Goal: Information Seeking & Learning: Learn about a topic

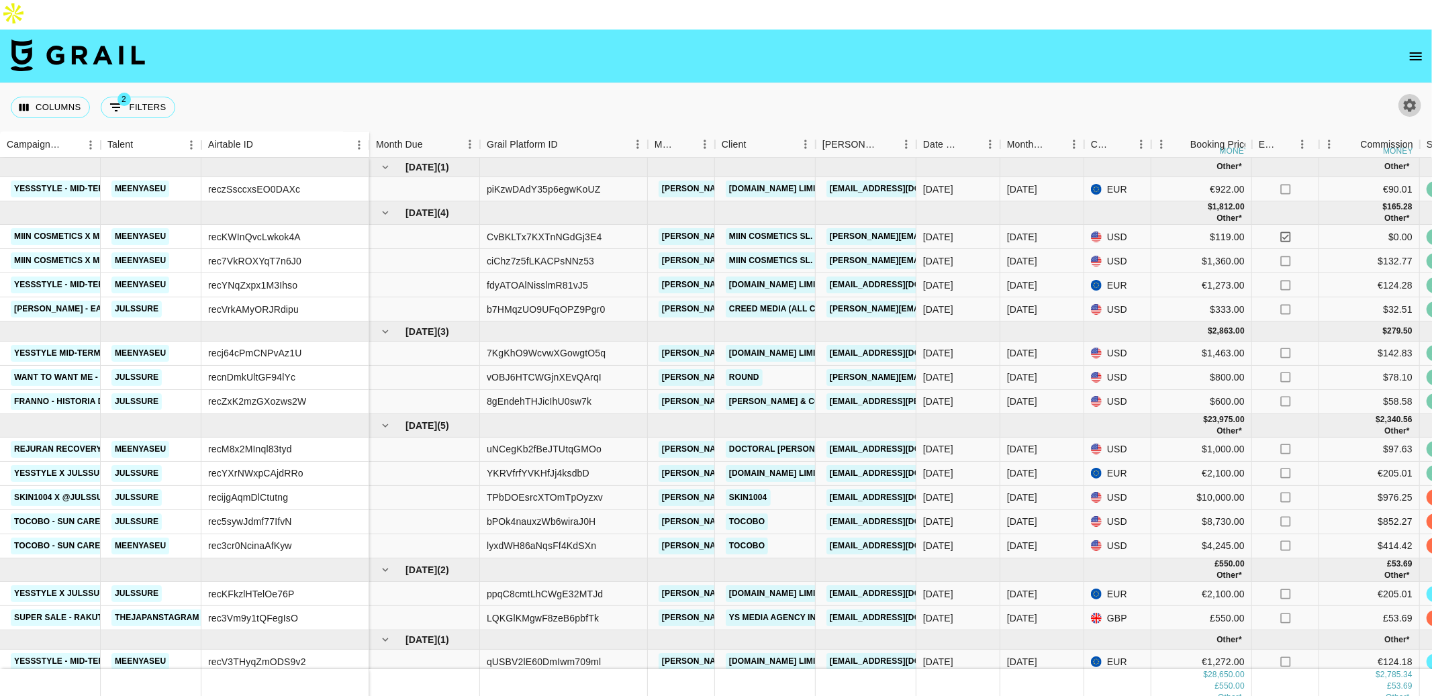
click at [1407, 97] on icon "button" at bounding box center [1410, 105] width 16 height 16
select select "[DATE]"
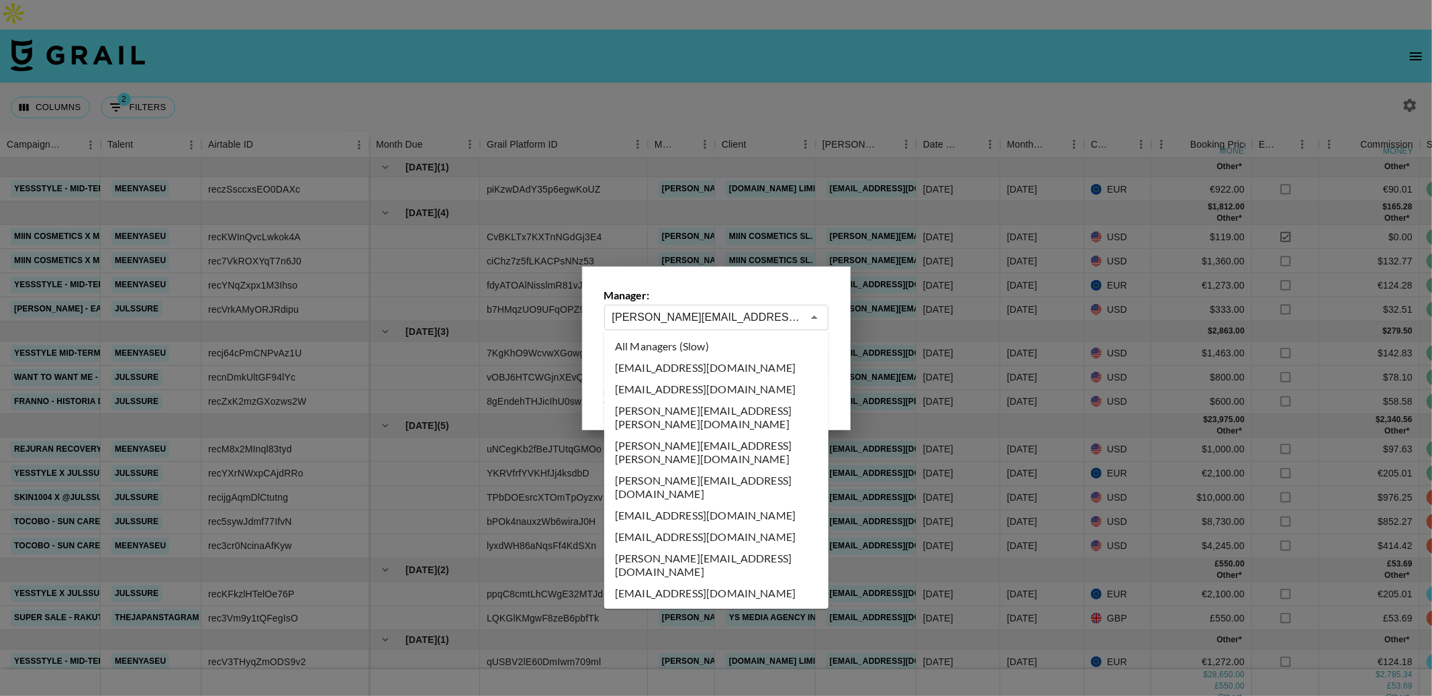
click at [795, 312] on input "[PERSON_NAME][EMAIL_ADDRESS][PERSON_NAME][DOMAIN_NAME]" at bounding box center [707, 316] width 190 height 15
click at [716, 346] on li "All Managers (Slow)" at bounding box center [716, 346] width 224 height 21
type input "All Managers (Slow)"
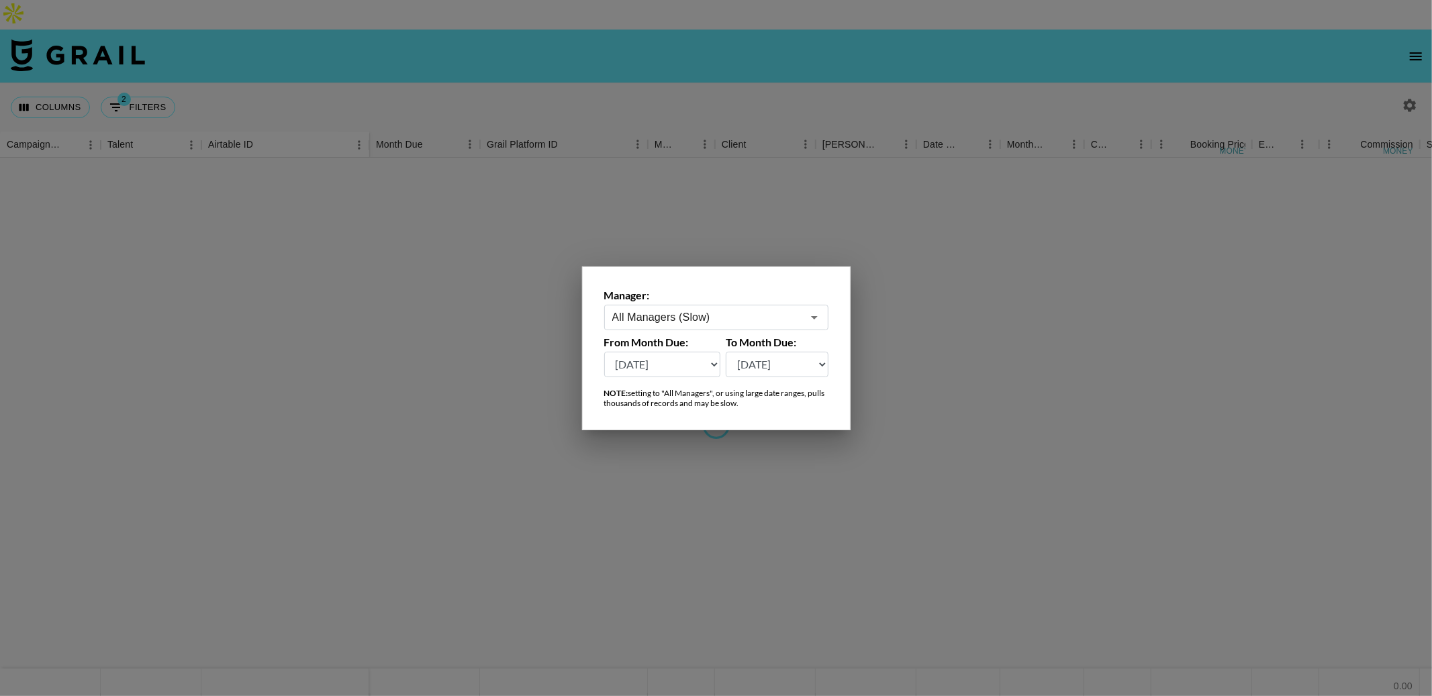
click at [705, 369] on select "[DATE] [DATE] '[DATE] May '[DATE] Mar '[DATE] Jan '[DATE] Nov '[DATE] Sep '[DAT…" at bounding box center [662, 365] width 117 height 26
select select "[DATE]"
click at [604, 352] on select "[DATE] [DATE] '[DATE] May '[DATE] Mar '[DATE] Jan '[DATE] Nov '[DATE] Sep '[DAT…" at bounding box center [662, 365] width 117 height 26
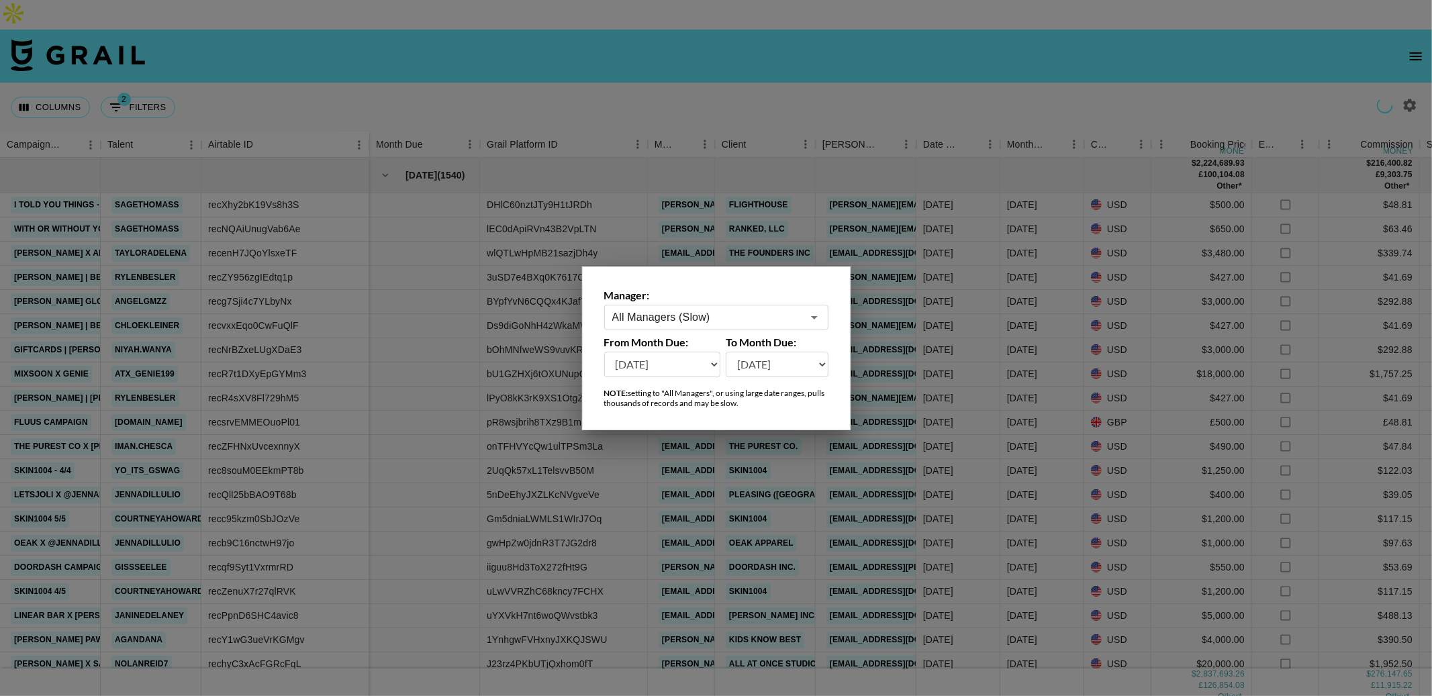
click at [812, 203] on div at bounding box center [716, 348] width 1432 height 696
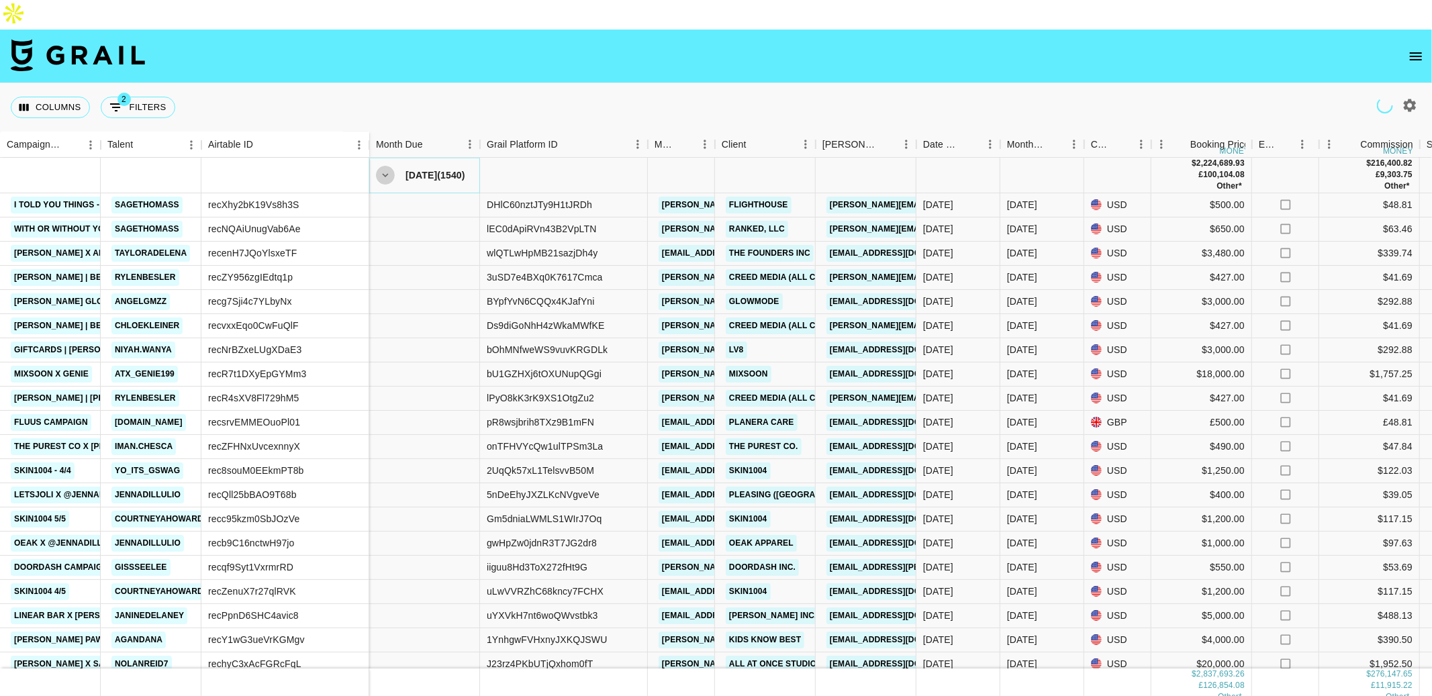
click at [387, 173] on icon "hide children" at bounding box center [386, 175] width 6 height 4
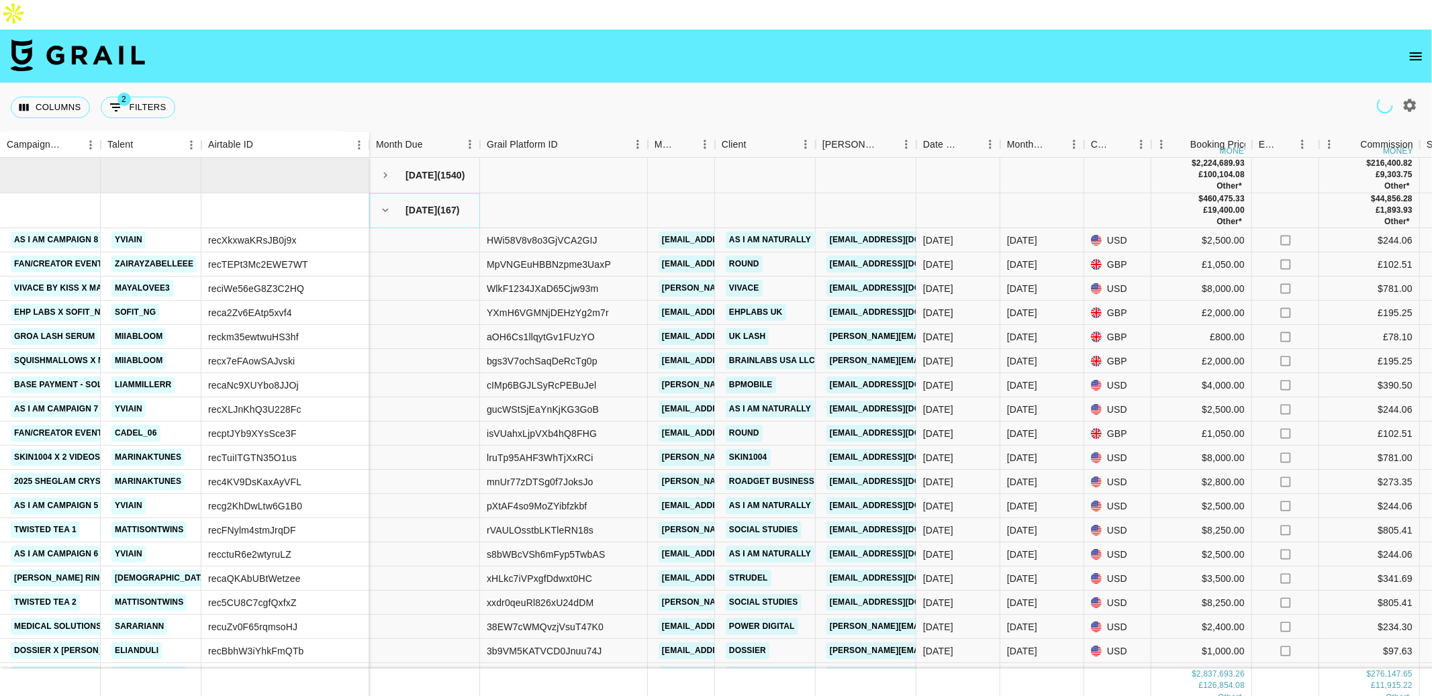
click at [387, 204] on icon "hide children" at bounding box center [385, 210] width 12 height 12
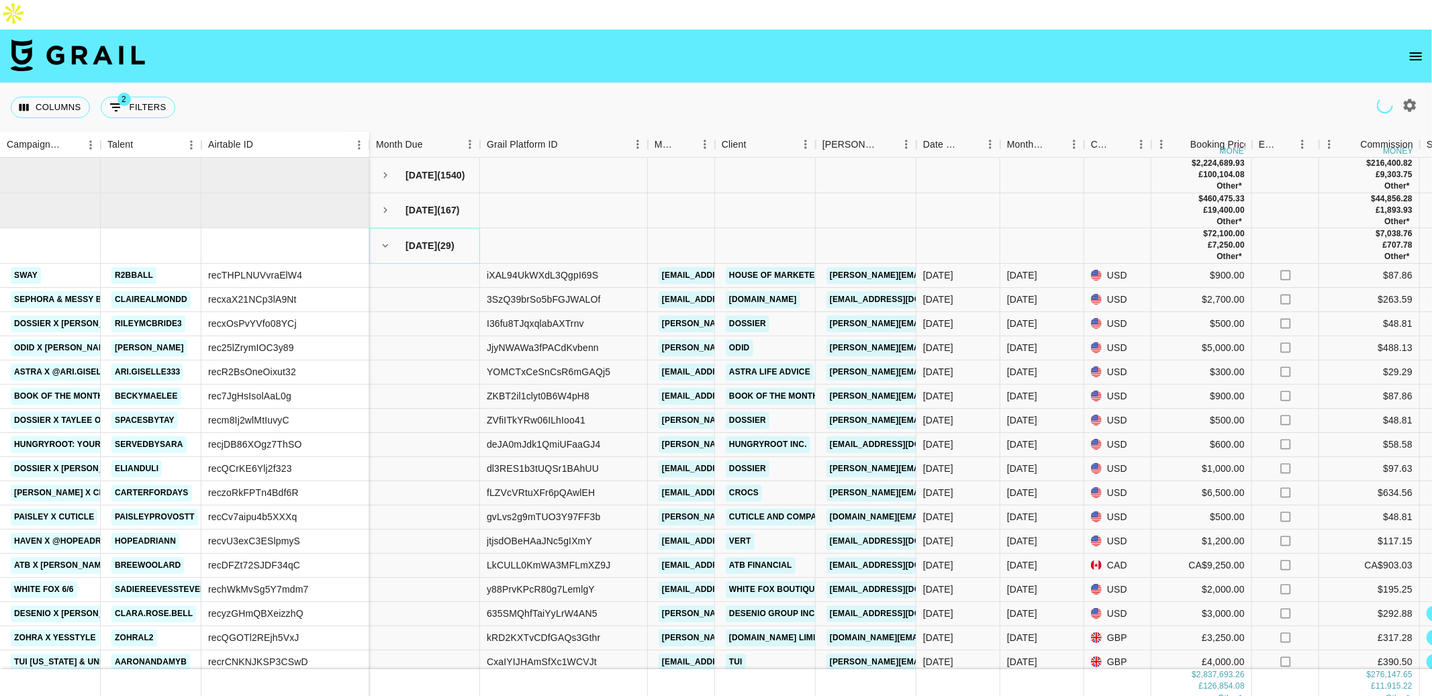
click at [387, 240] on icon "hide children" at bounding box center [385, 246] width 12 height 12
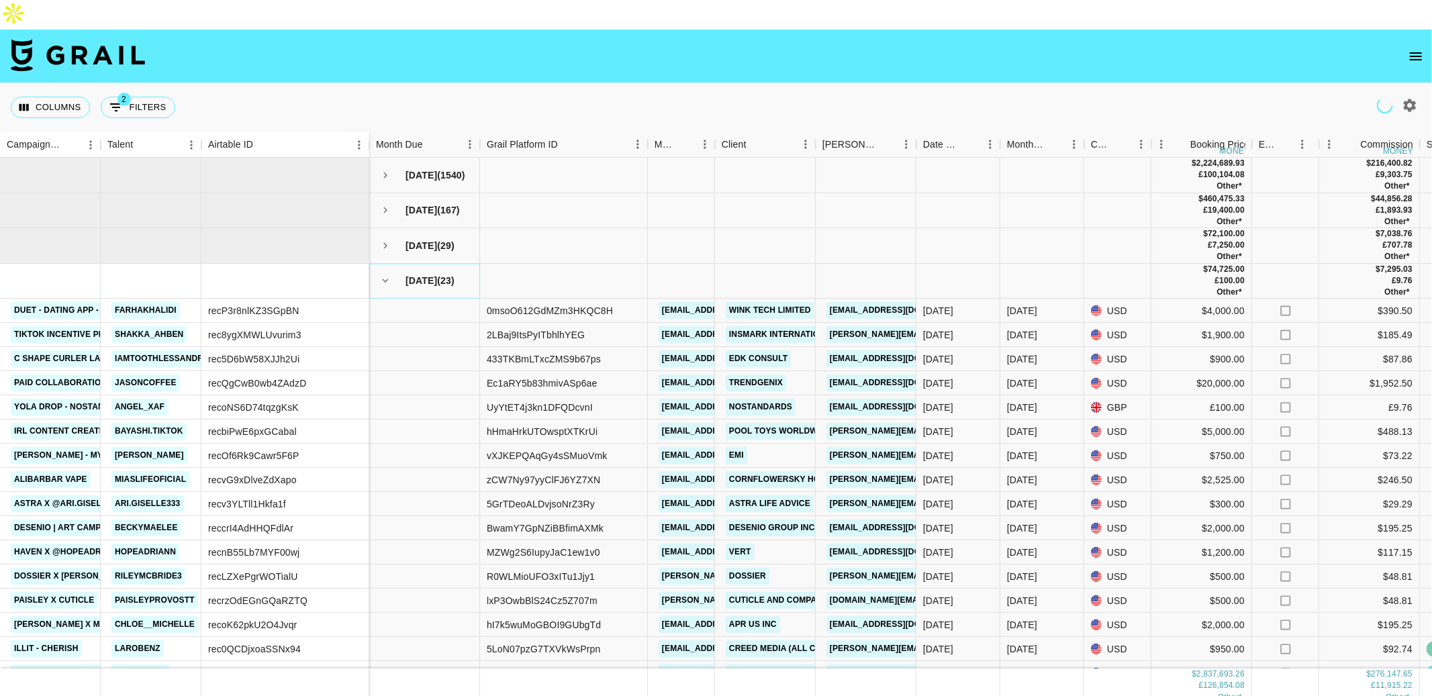
click at [385, 275] on icon "hide children" at bounding box center [385, 281] width 12 height 12
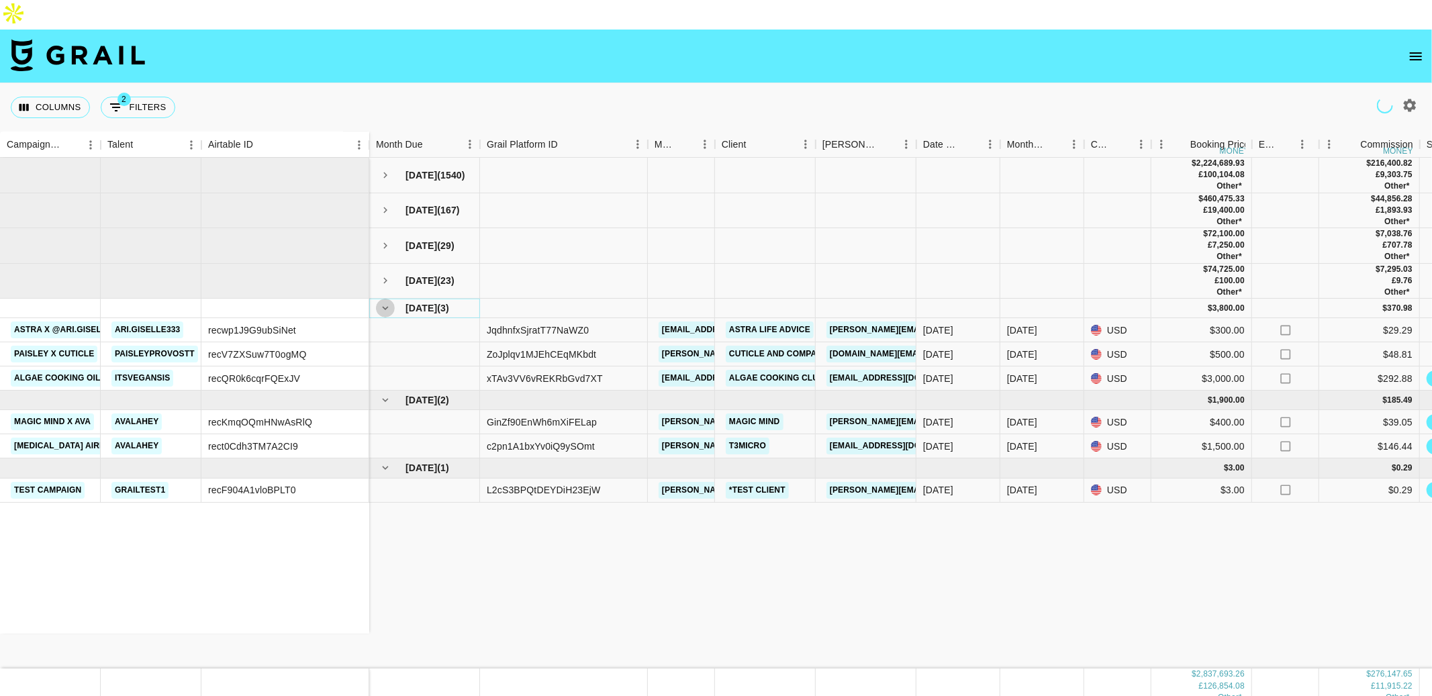
click at [385, 302] on icon "hide children" at bounding box center [385, 308] width 12 height 12
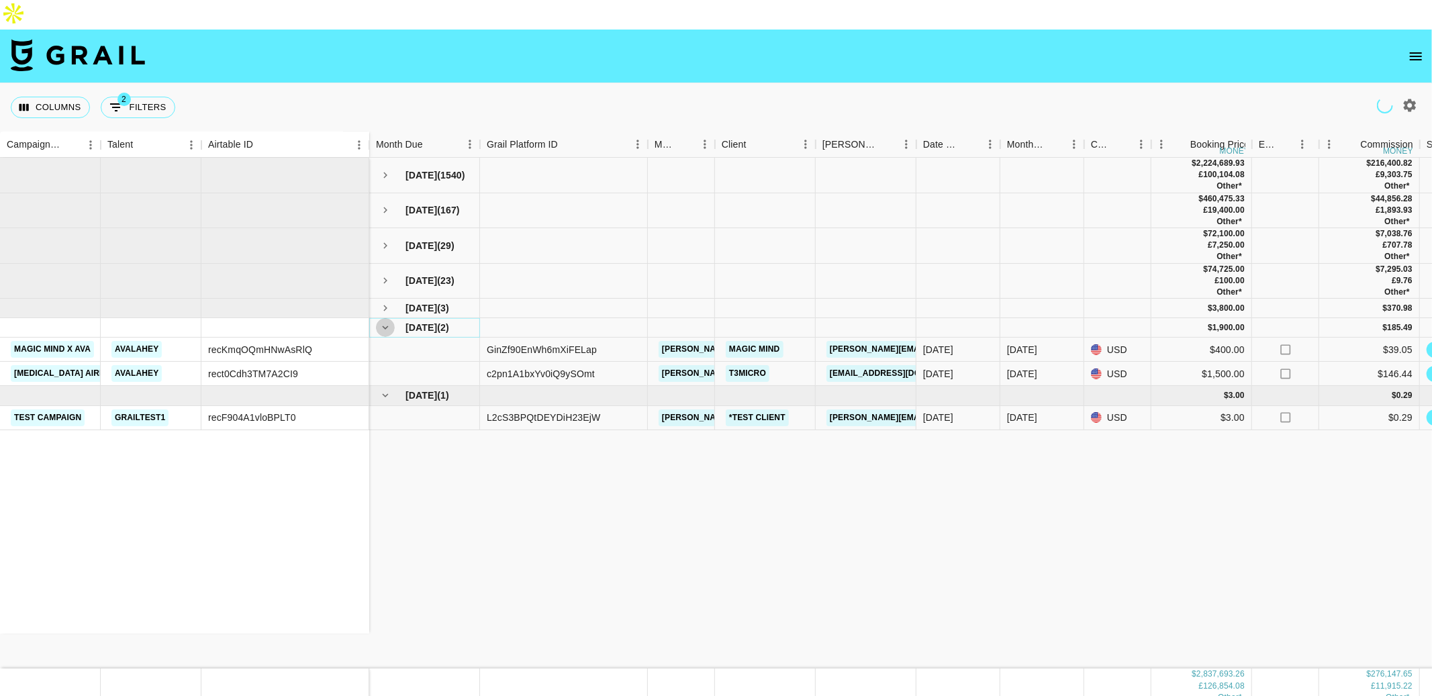
click at [385, 322] on icon "hide children" at bounding box center [385, 328] width 12 height 12
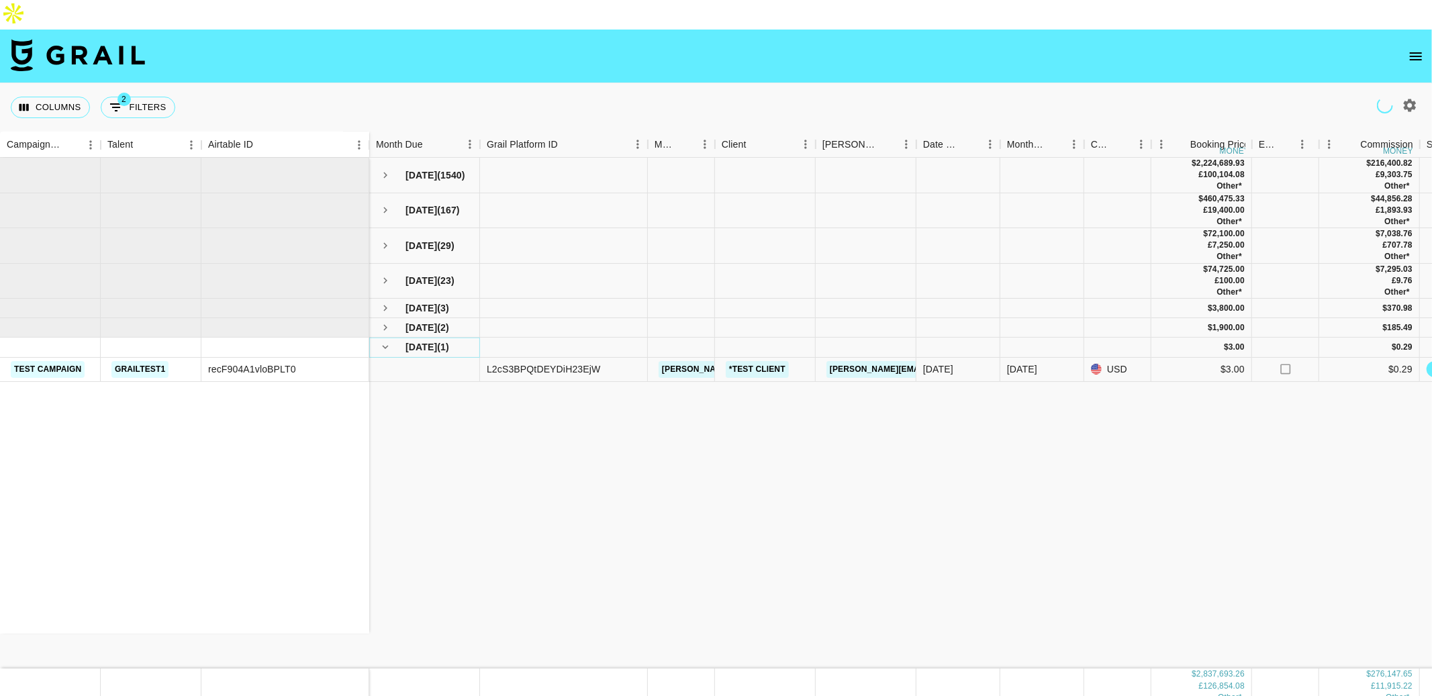
click at [385, 341] on icon "hide children" at bounding box center [385, 347] width 12 height 12
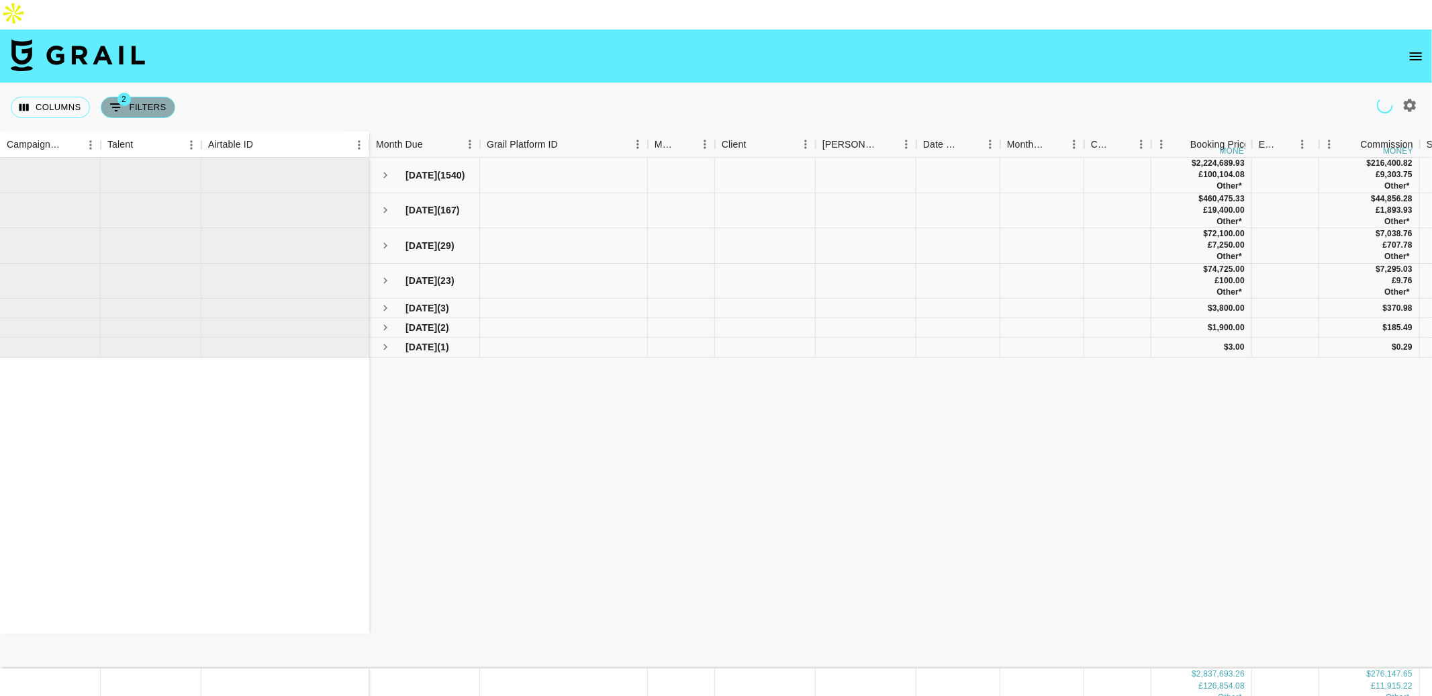
click at [135, 97] on button "2 Filters" at bounding box center [138, 107] width 75 height 21
select select "status"
select select "not"
select select "declined"
select select "status"
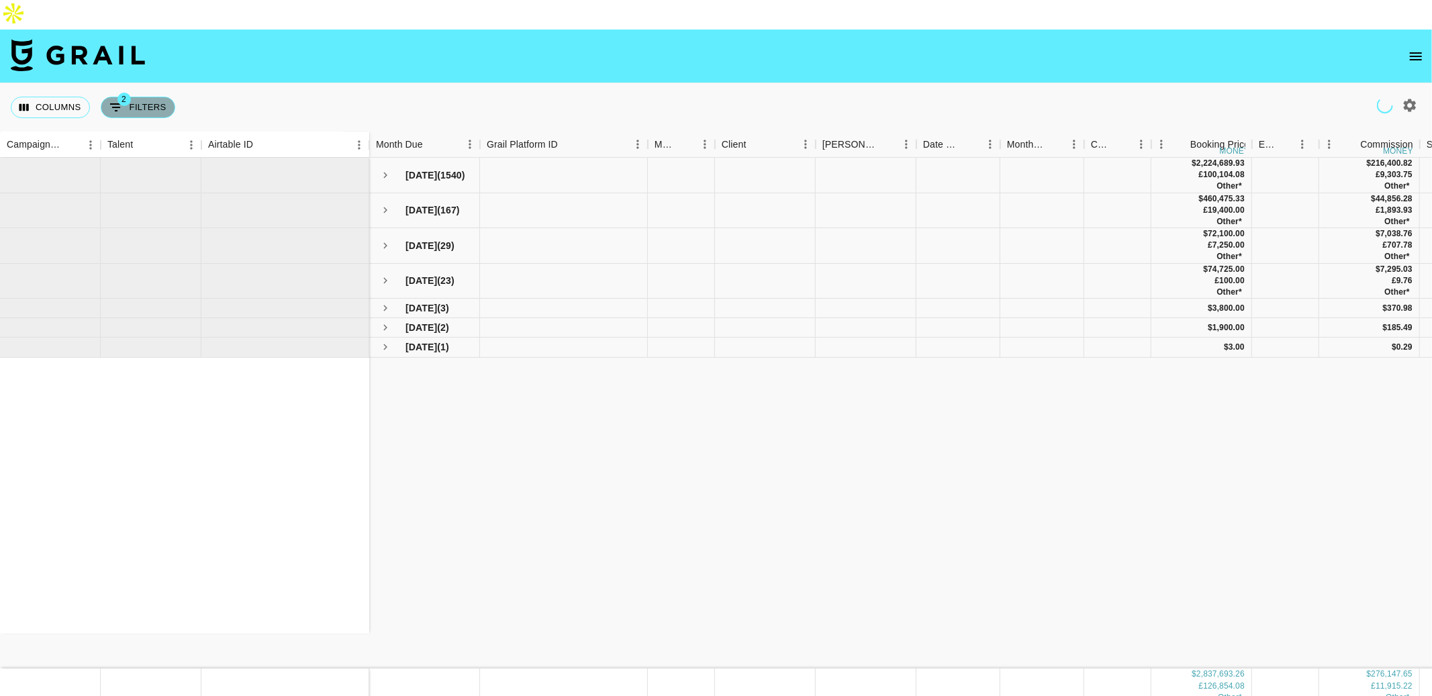
select select "not"
select select "cancelled"
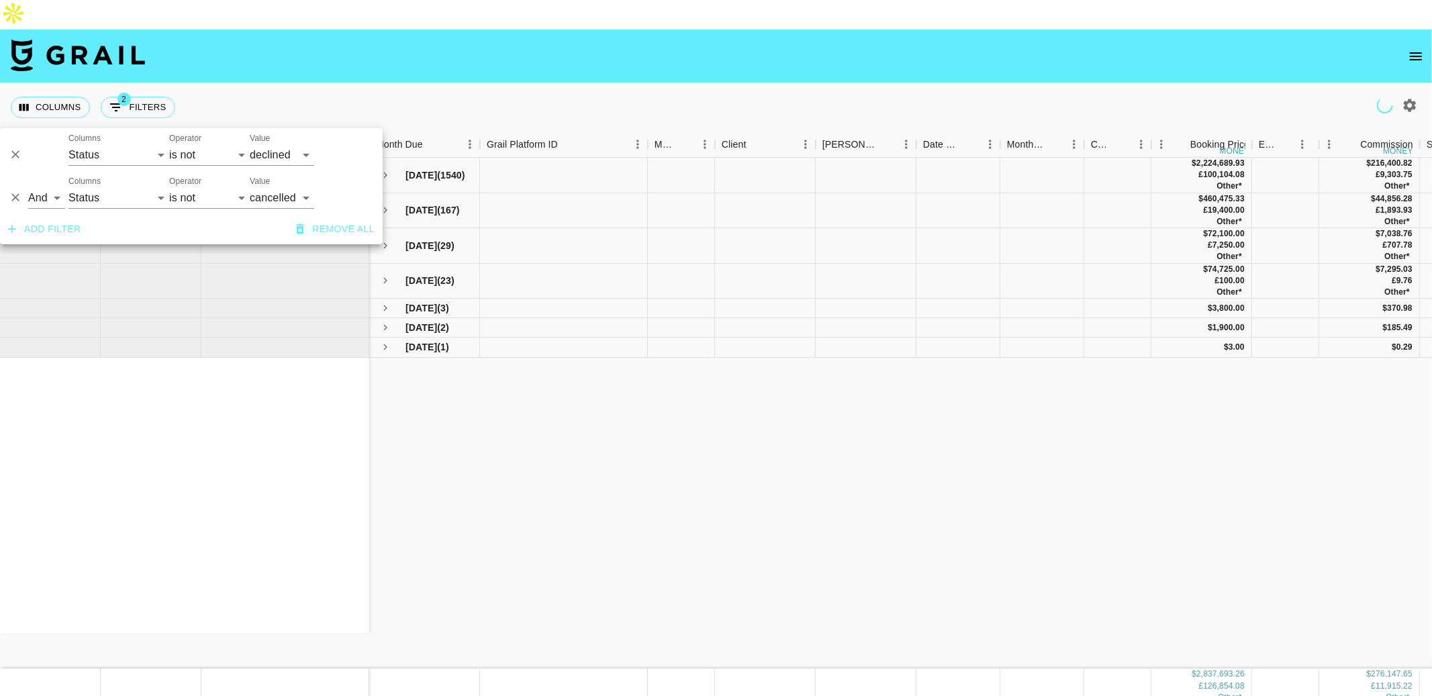
click at [257, 83] on div "Columns 2 Filters + Booking" at bounding box center [716, 107] width 1432 height 48
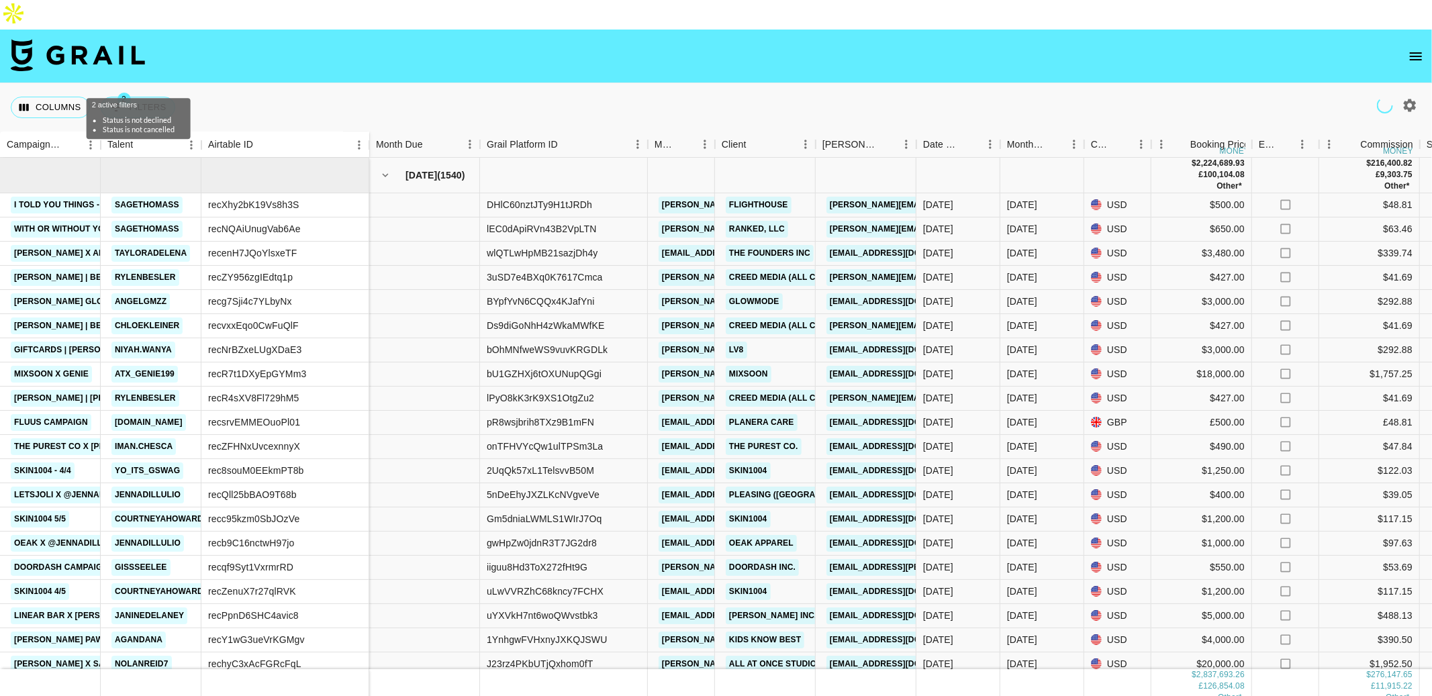
click at [146, 97] on button "2 Filters" at bounding box center [138, 107] width 75 height 21
select select "status"
select select "not"
select select "declined"
select select "status"
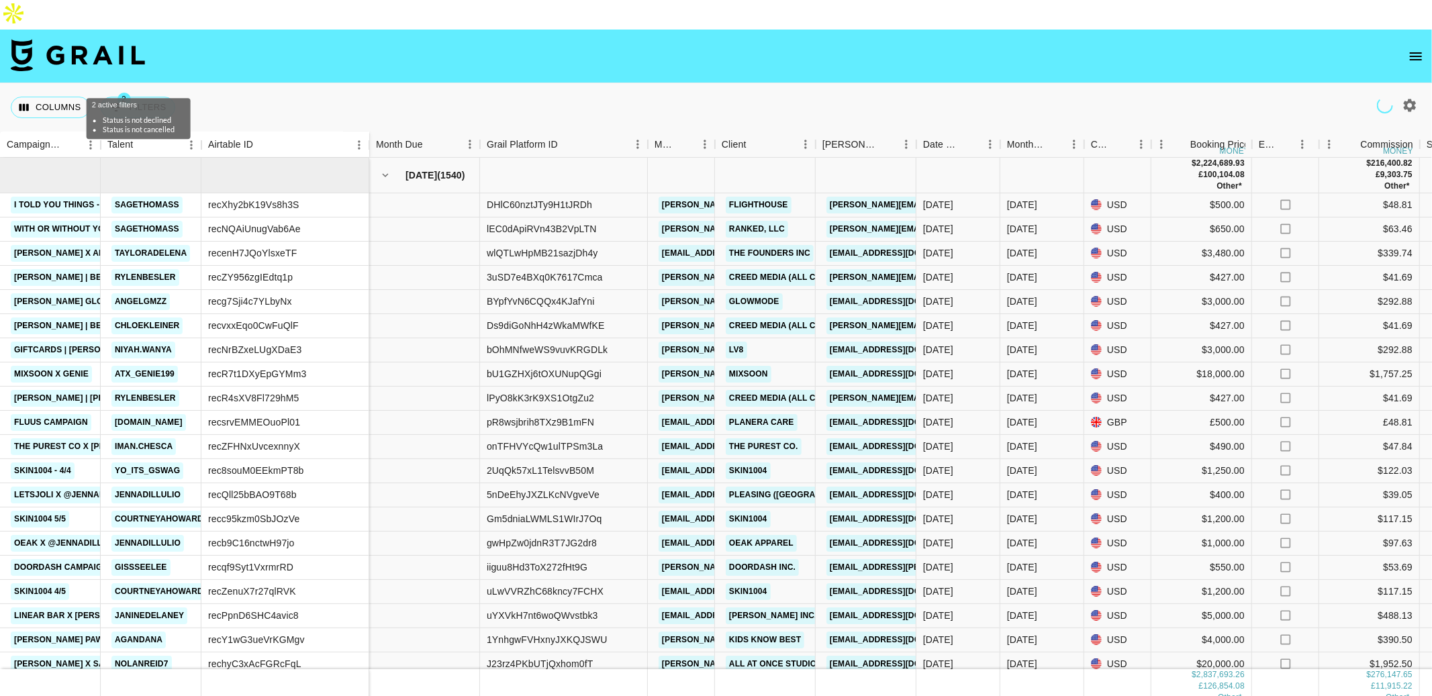
select select "not"
select select "cancelled"
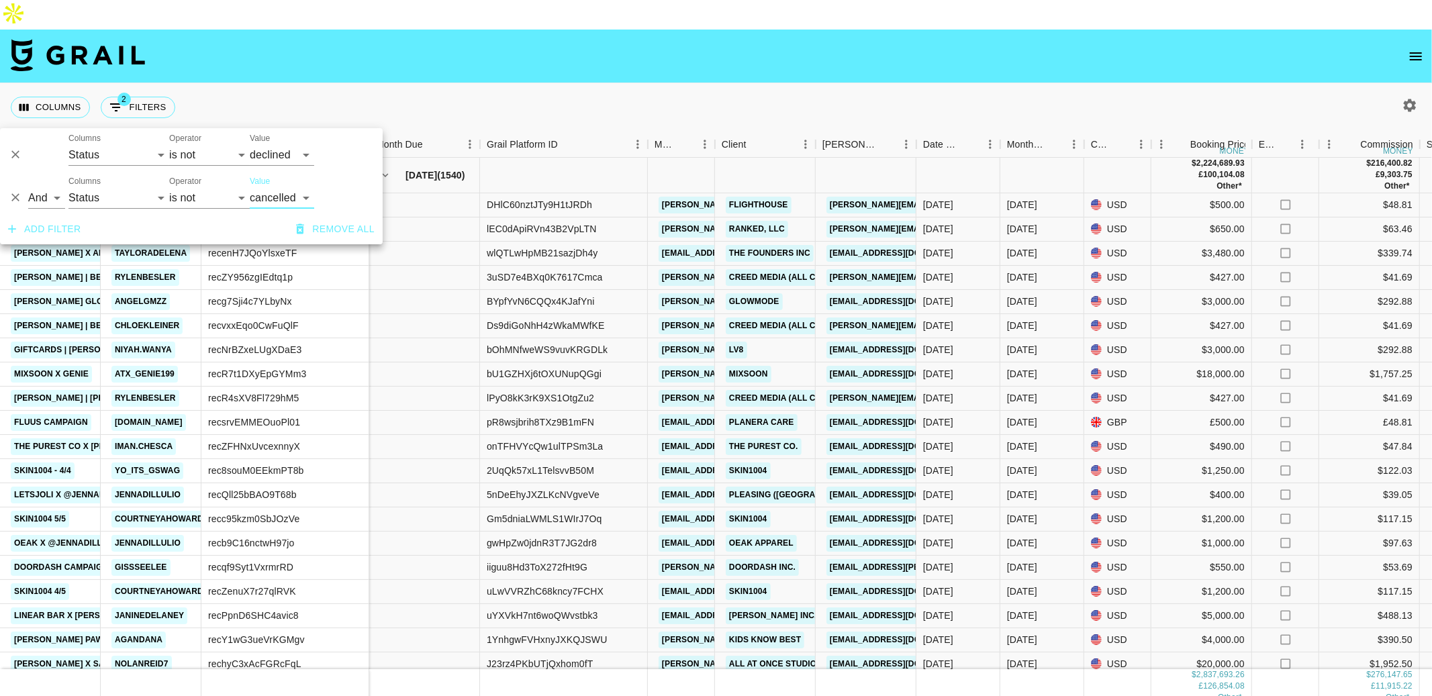
click at [62, 226] on button "Add filter" at bounding box center [45, 229] width 84 height 25
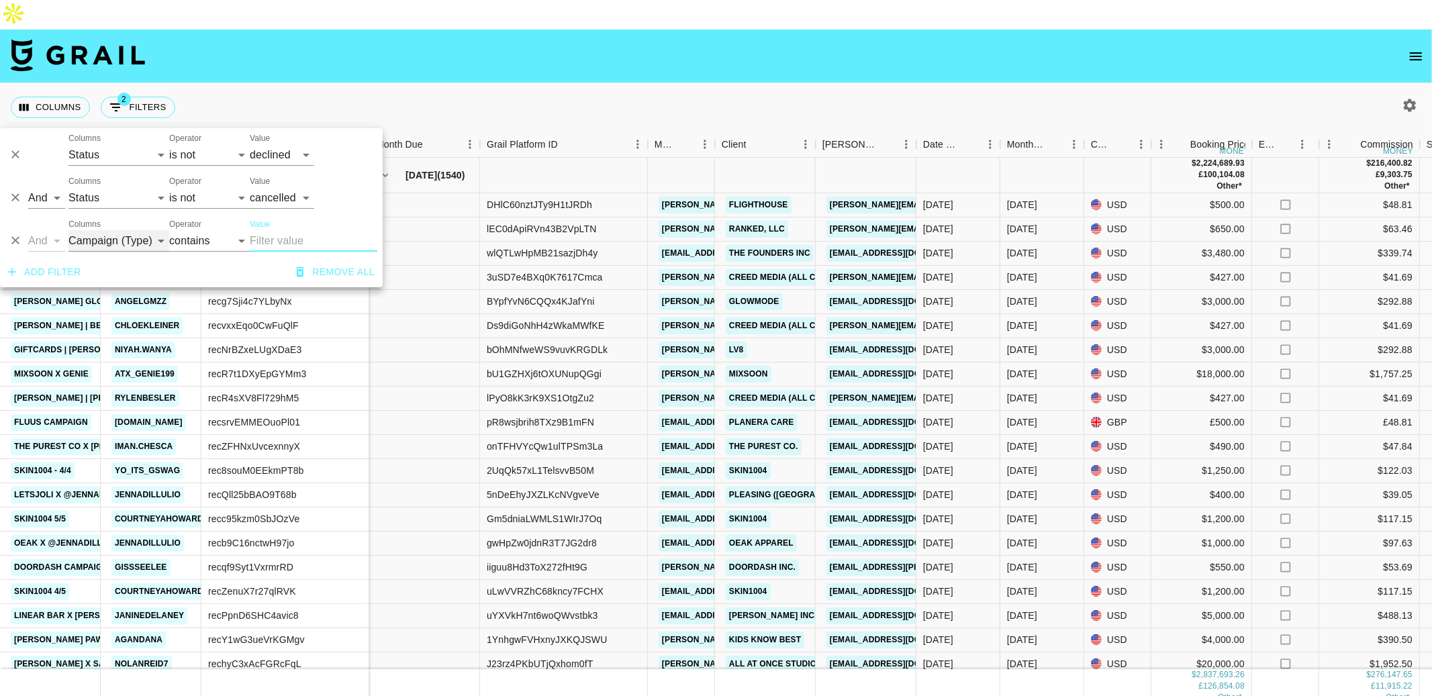
click at [124, 230] on select "Campaign (Type) Talent Airtable ID Grail Platform ID Manager Client [PERSON_NAM…" at bounding box center [118, 240] width 101 height 21
click at [269, 240] on input "Value" at bounding box center [314, 240] width 128 height 21
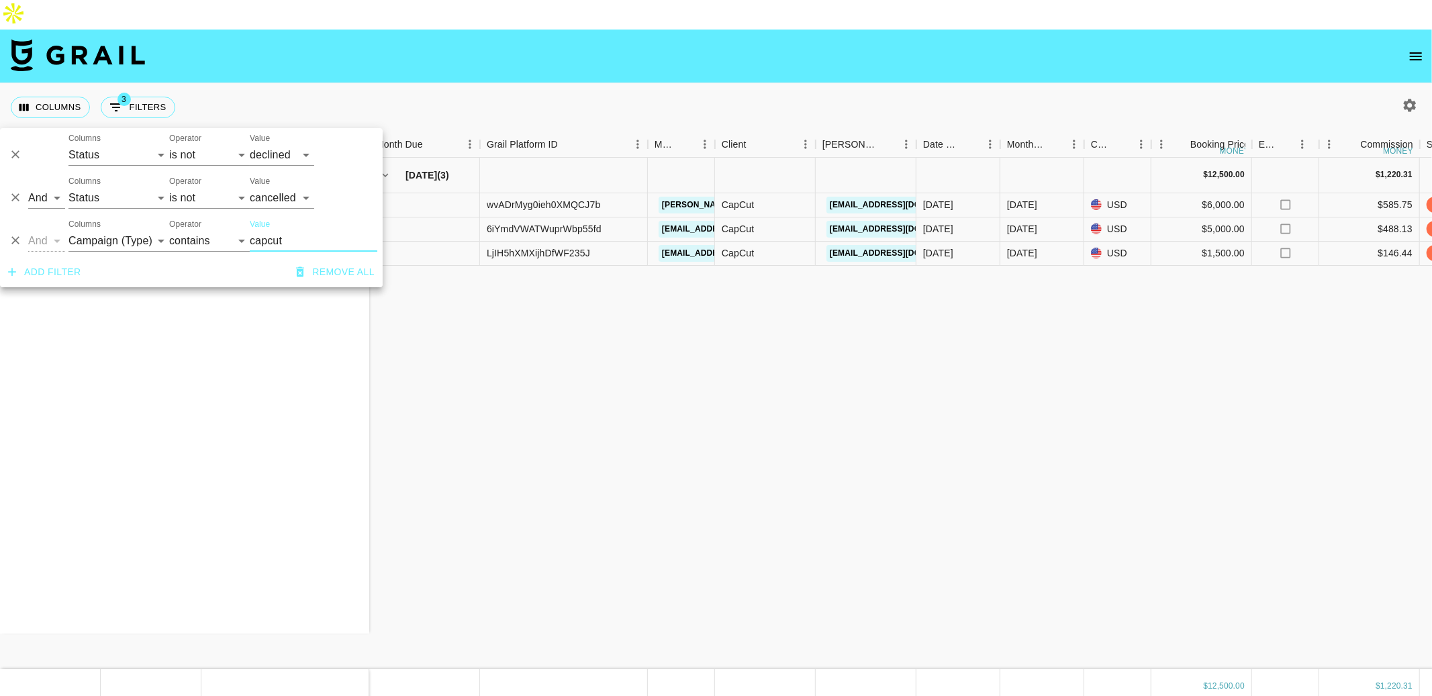
type input "capcut"
click at [576, 291] on div "CapCut AI Campaign vmichellerangel recCYAsVxrxw9SPNH CapCut AI Campaign gavinma…" at bounding box center [1290, 414] width 2581 height 512
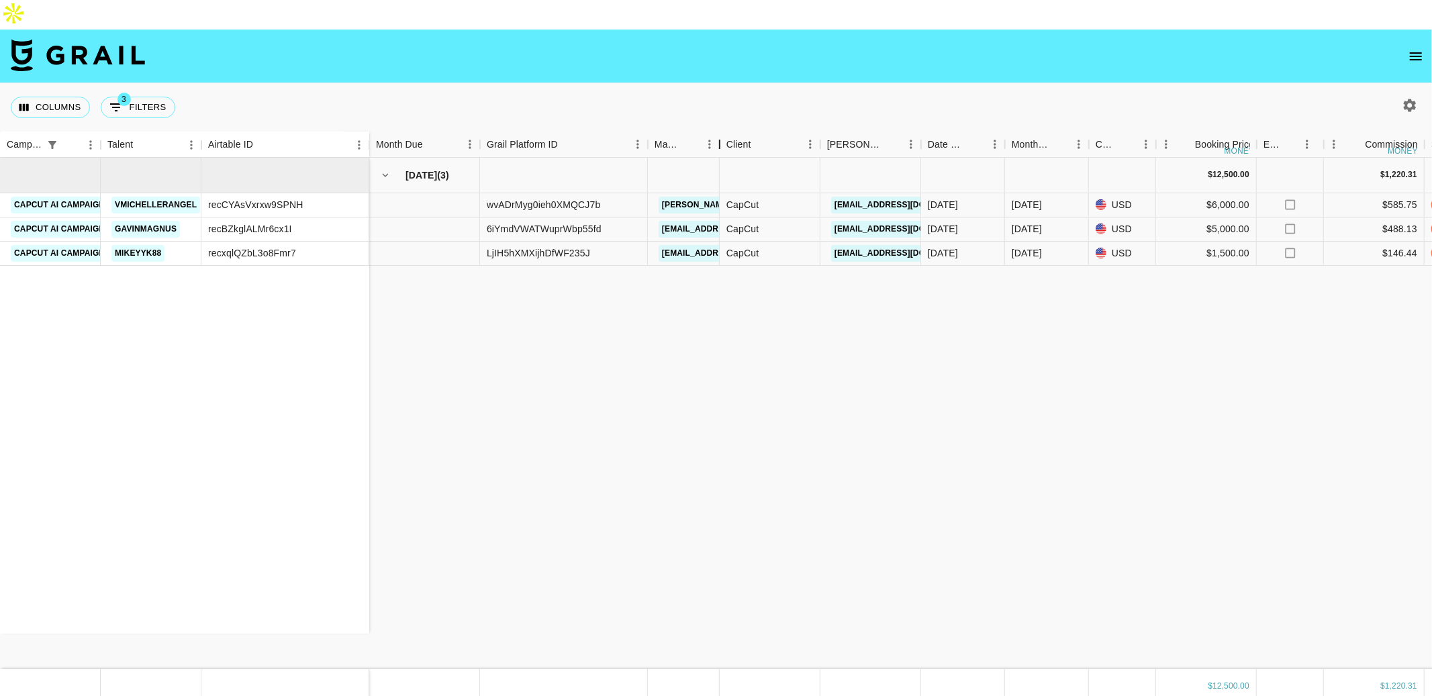
click at [717, 132] on div "Manager" at bounding box center [720, 145] width 16 height 26
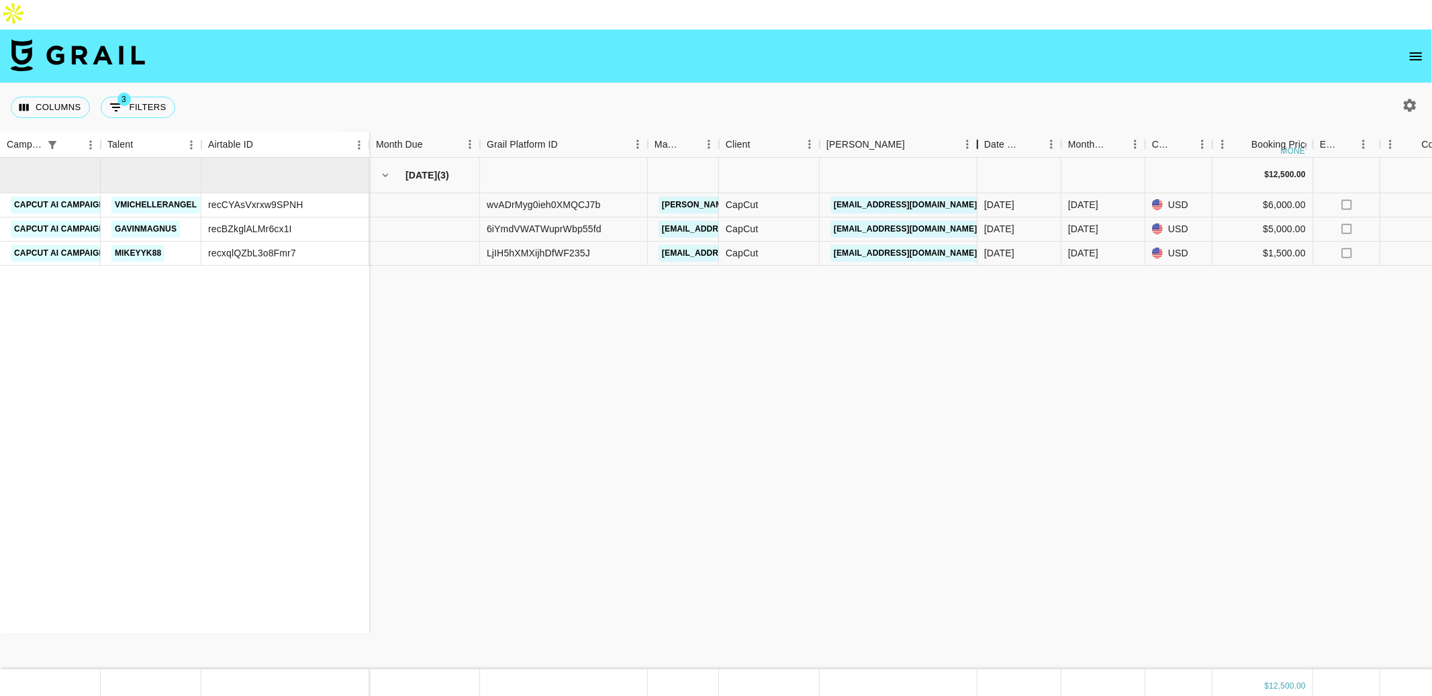
drag, startPoint x: 917, startPoint y: 108, endPoint x: 974, endPoint y: 113, distance: 57.3
click at [974, 132] on div "Booker" at bounding box center [977, 145] width 16 height 26
click at [140, 97] on button "3 Filters" at bounding box center [138, 107] width 75 height 21
select select "status"
select select "not"
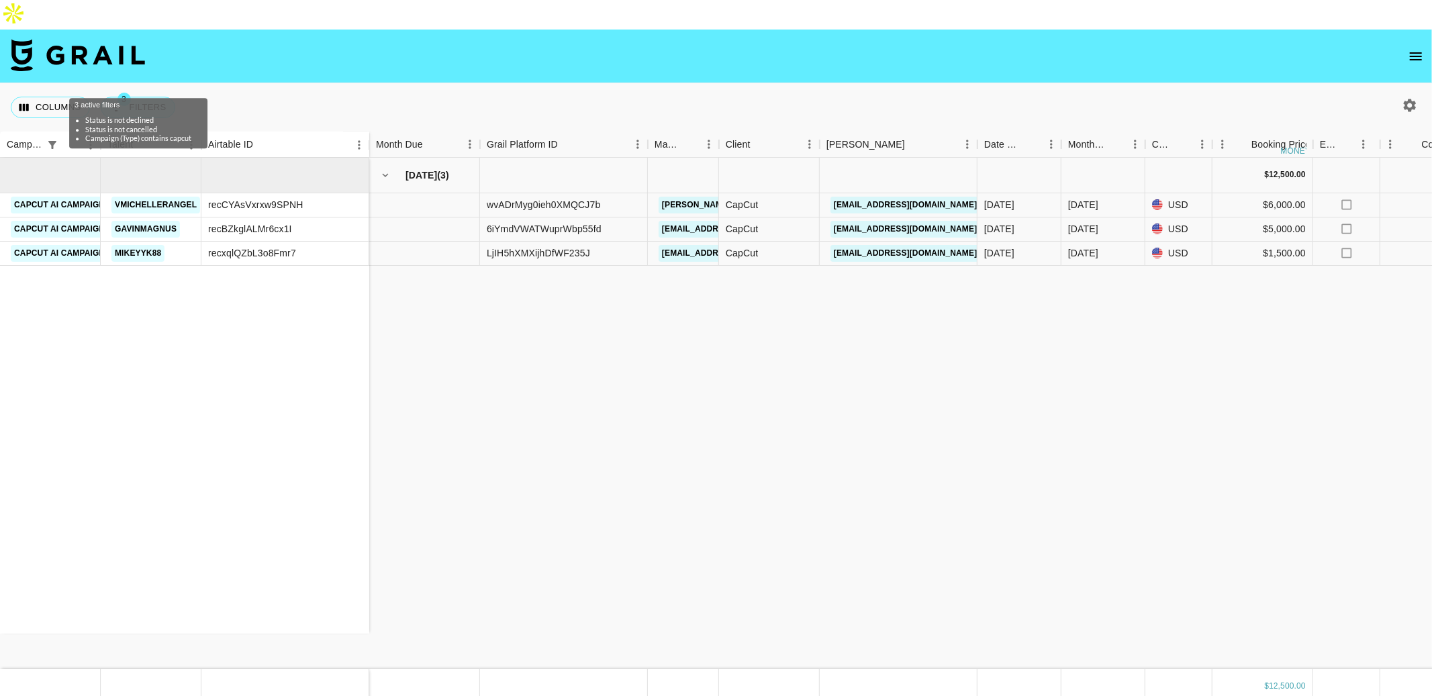
select select "declined"
select select "status"
select select "not"
select select "cancelled"
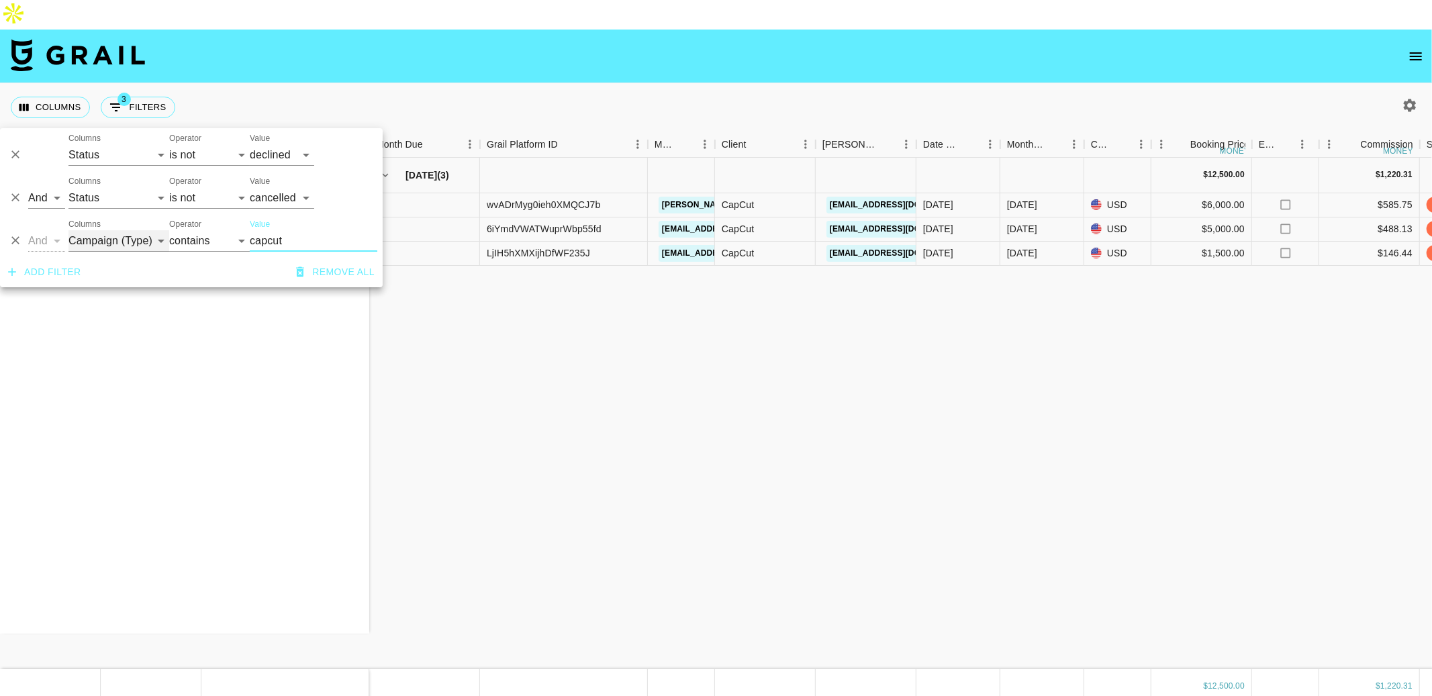
click at [100, 246] on select "Campaign (Type) Talent Airtable ID Grail Platform ID Manager Client [PERSON_NAM…" at bounding box center [118, 240] width 101 height 21
select select "clientId"
click at [68, 230] on select "Campaign (Type) Talent Airtable ID Grail Platform ID Manager Client [PERSON_NAM…" at bounding box center [118, 240] width 101 height 21
select select "is"
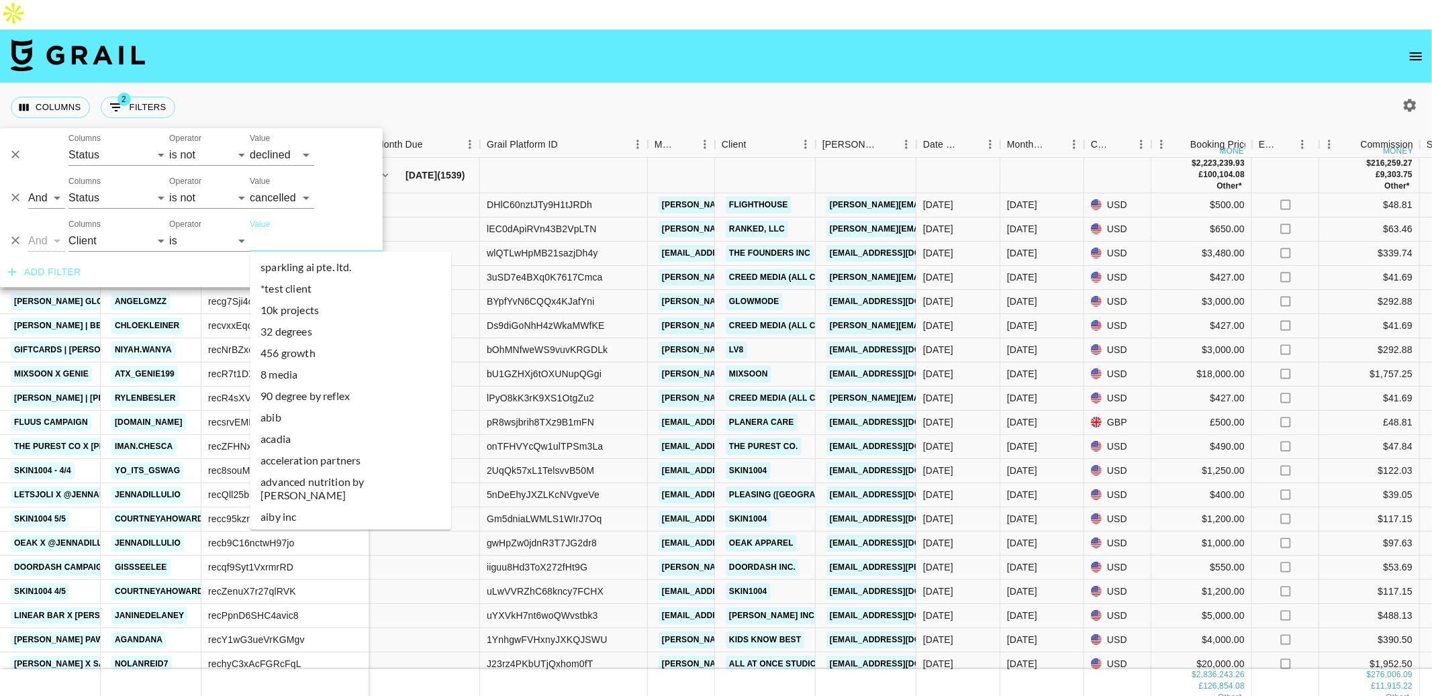
click at [314, 242] on input "Value" at bounding box center [340, 240] width 181 height 21
type input "c"
click at [303, 236] on input "Value" at bounding box center [340, 240] width 181 height 21
type input "capcut"
click at [201, 235] on select "is is not is any of is not any of" at bounding box center [209, 240] width 81 height 21
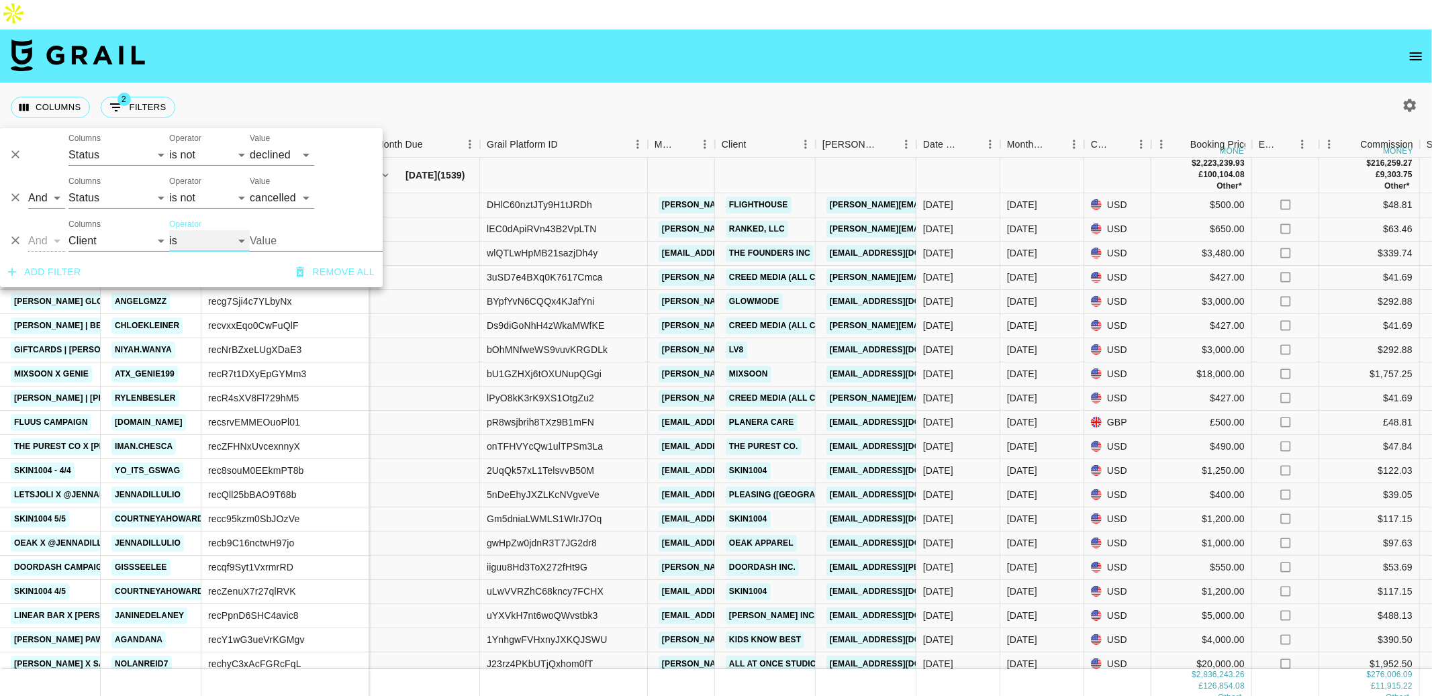
select select "isAnyOf"
click at [169, 230] on select "is is not is any of is not any of" at bounding box center [209, 240] width 81 height 21
click at [265, 241] on input "Value" at bounding box center [340, 240] width 181 height 21
type input "c"
click at [261, 247] on input "Value" at bounding box center [340, 240] width 181 height 21
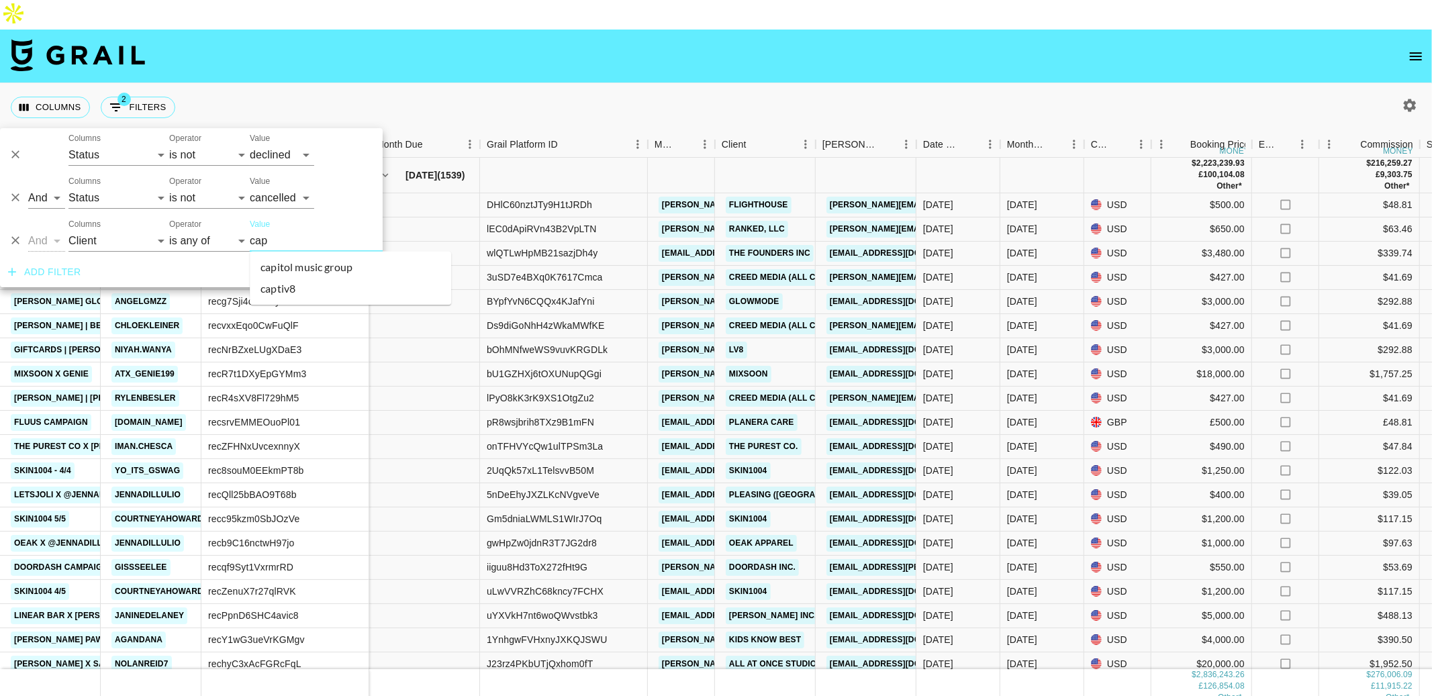
type input "cap"
click at [107, 238] on select "Campaign (Type) Talent Airtable ID Grail Platform ID Manager Client [PERSON_NAM…" at bounding box center [118, 240] width 101 height 21
select select "bookerId"
click at [68, 230] on select "Campaign (Type) Talent Airtable ID Grail Platform ID Manager Client [PERSON_NAM…" at bounding box center [118, 240] width 101 height 21
click at [223, 238] on select "is is not is any of is not any of" at bounding box center [209, 240] width 81 height 21
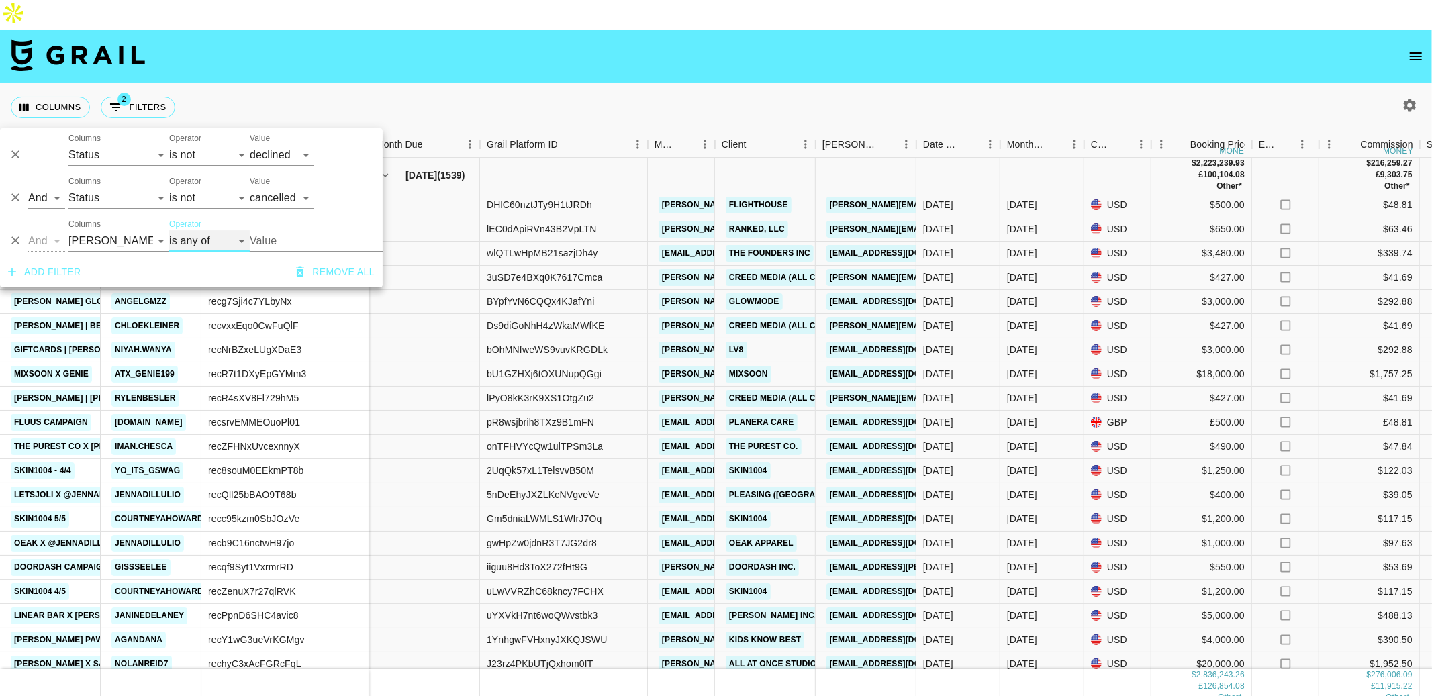
select select "is"
click at [169, 230] on select "is is not is any of is not any of" at bounding box center [209, 240] width 81 height 21
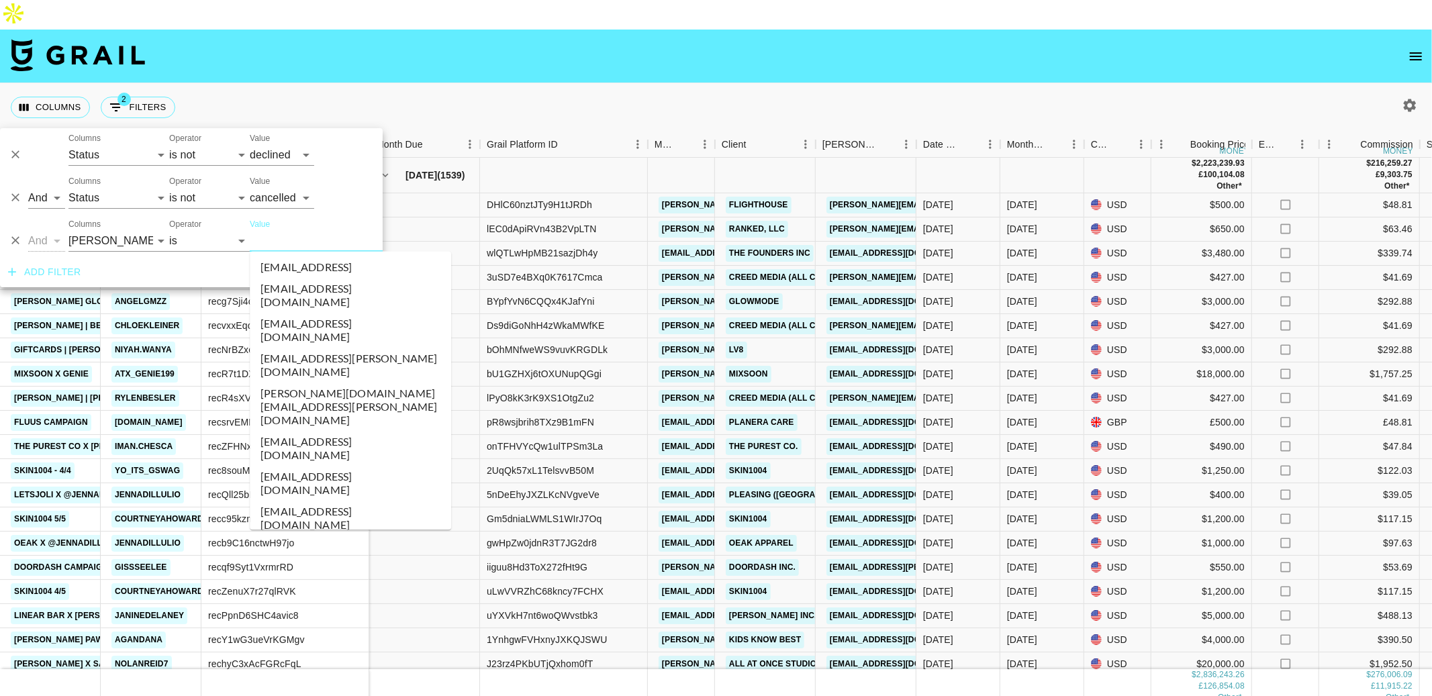
click at [266, 240] on input "Value" at bounding box center [340, 240] width 181 height 21
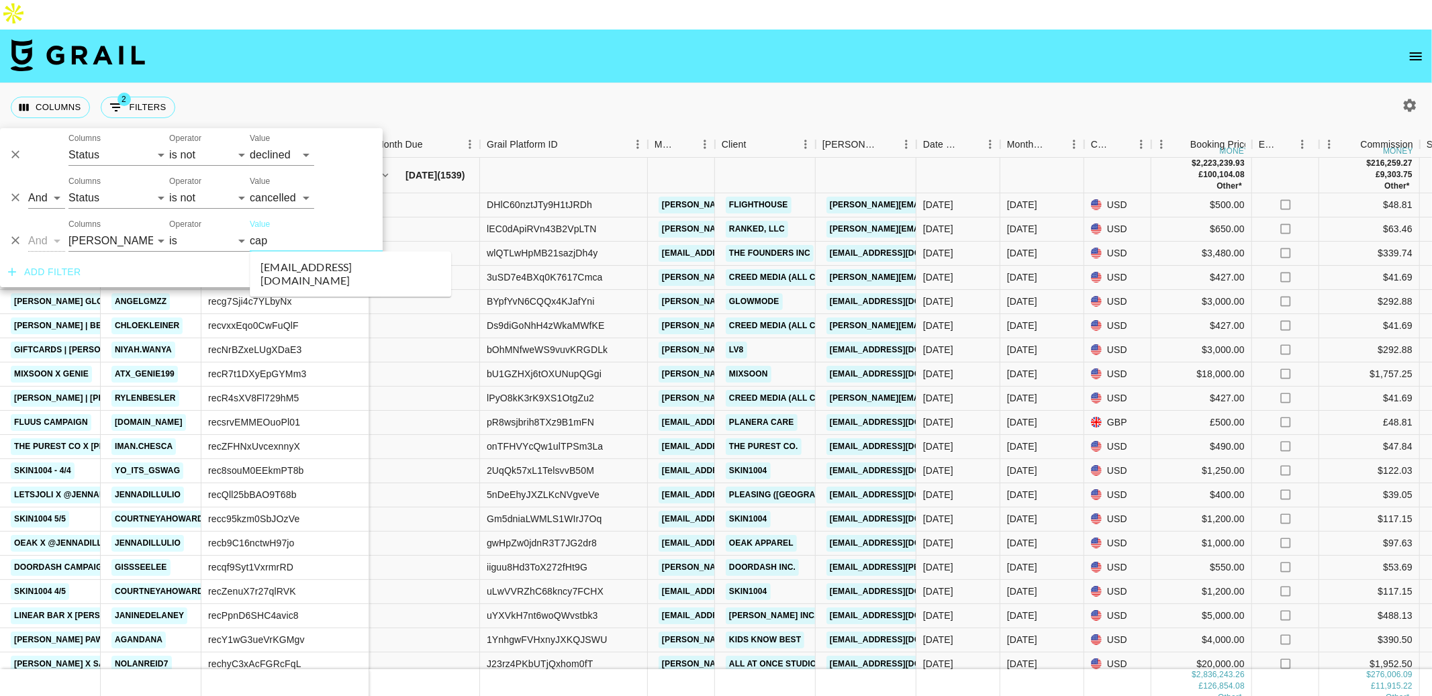
type input "cap"
click at [383, 83] on div "Columns 2 Filters + Booking" at bounding box center [716, 107] width 1432 height 48
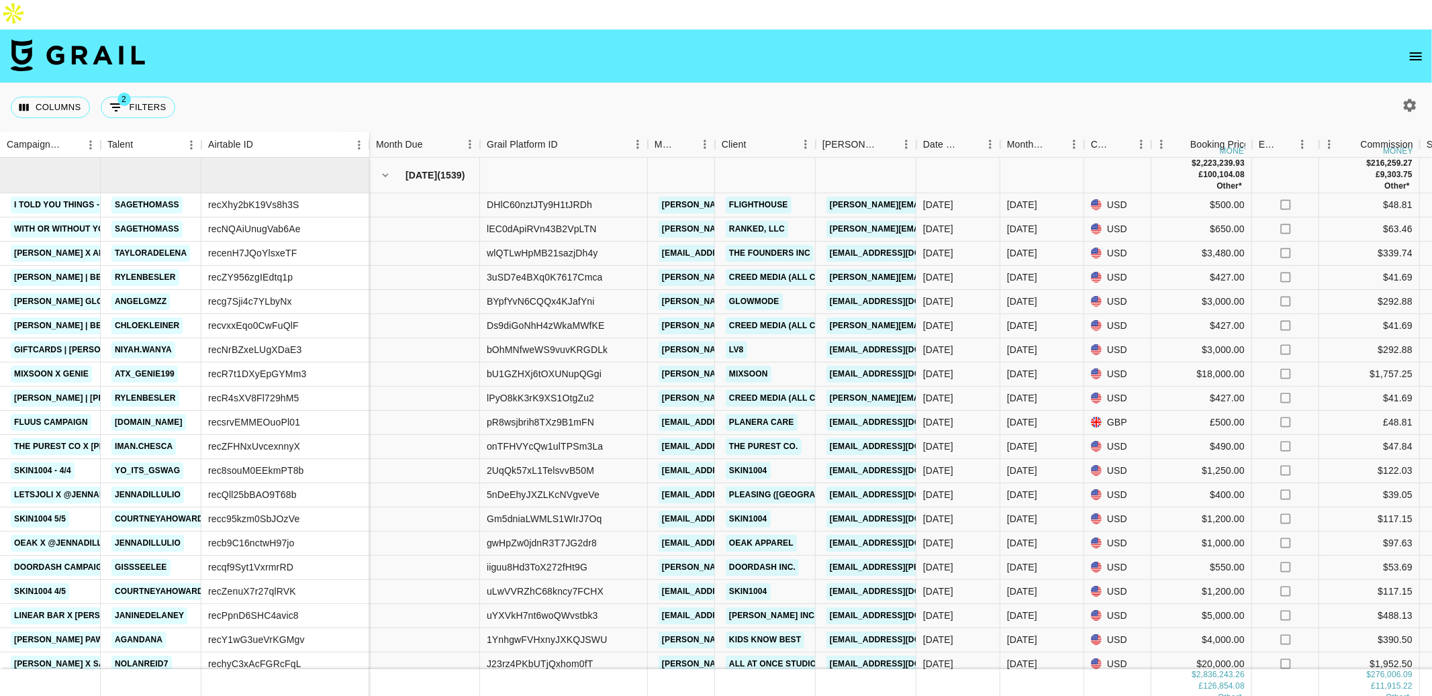
click at [1405, 97] on icon "button" at bounding box center [1410, 105] width 16 height 16
select select "[DATE]"
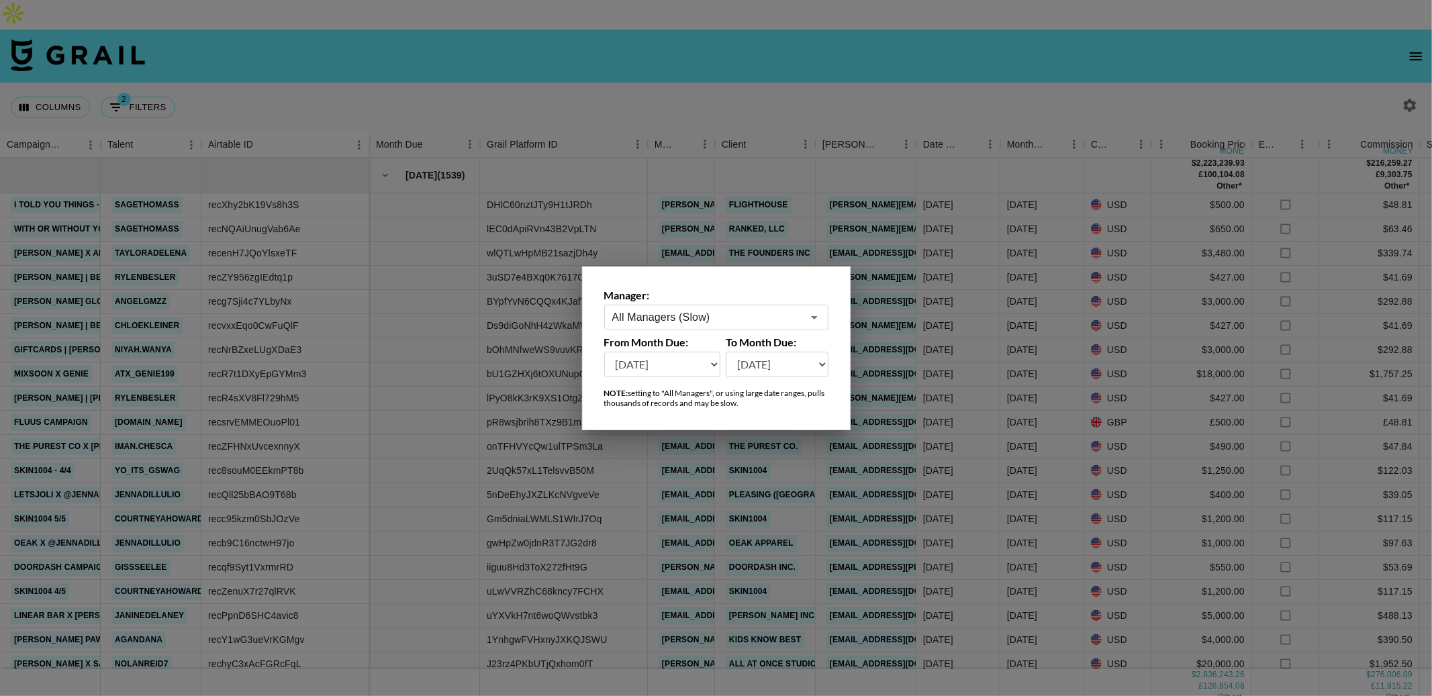
click at [670, 366] on select "[DATE] [DATE] '[DATE] May '[DATE] Mar '[DATE] Jan '[DATE] Nov '[DATE] Sep '[DAT…" at bounding box center [662, 365] width 117 height 26
click at [753, 366] on select "[DATE] [DATE] '[DATE] May '[DATE] Mar '[DATE] Jan '[DATE] Nov '[DATE] Sep '[DAT…" at bounding box center [777, 365] width 103 height 26
select select "[DATE]"
click at [726, 352] on select "[DATE] [DATE] '[DATE] May '[DATE] Mar '[DATE] Jan '[DATE] Nov '[DATE] Sep '[DAT…" at bounding box center [777, 365] width 103 height 26
click at [697, 367] on select "[DATE] [DATE] '[DATE] May '[DATE] Mar '[DATE] Jan '[DATE] Nov '[DATE] Sep '[DAT…" at bounding box center [662, 365] width 117 height 26
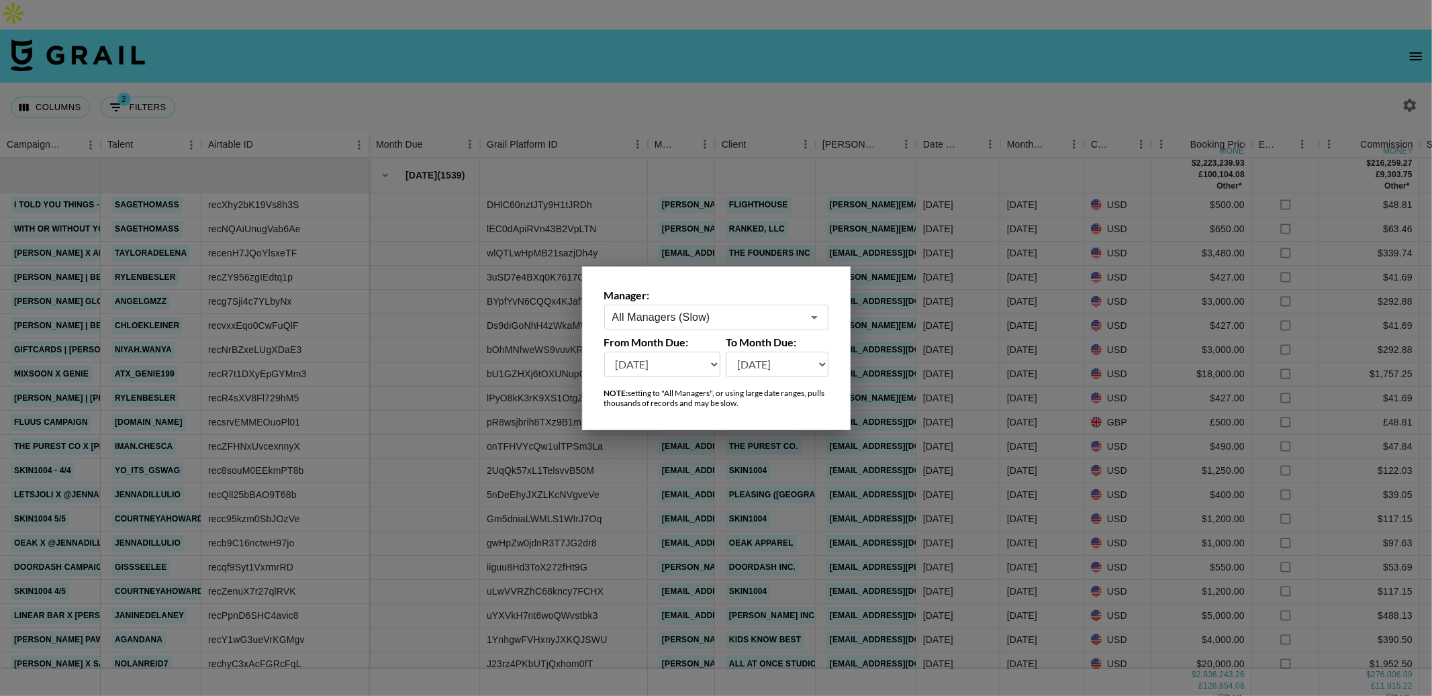
select select "[DATE]"
click at [604, 352] on select "[DATE] [DATE] '[DATE] May '[DATE] Mar '[DATE] Jan '[DATE] Nov '[DATE] Sep '[DAT…" at bounding box center [662, 365] width 117 height 26
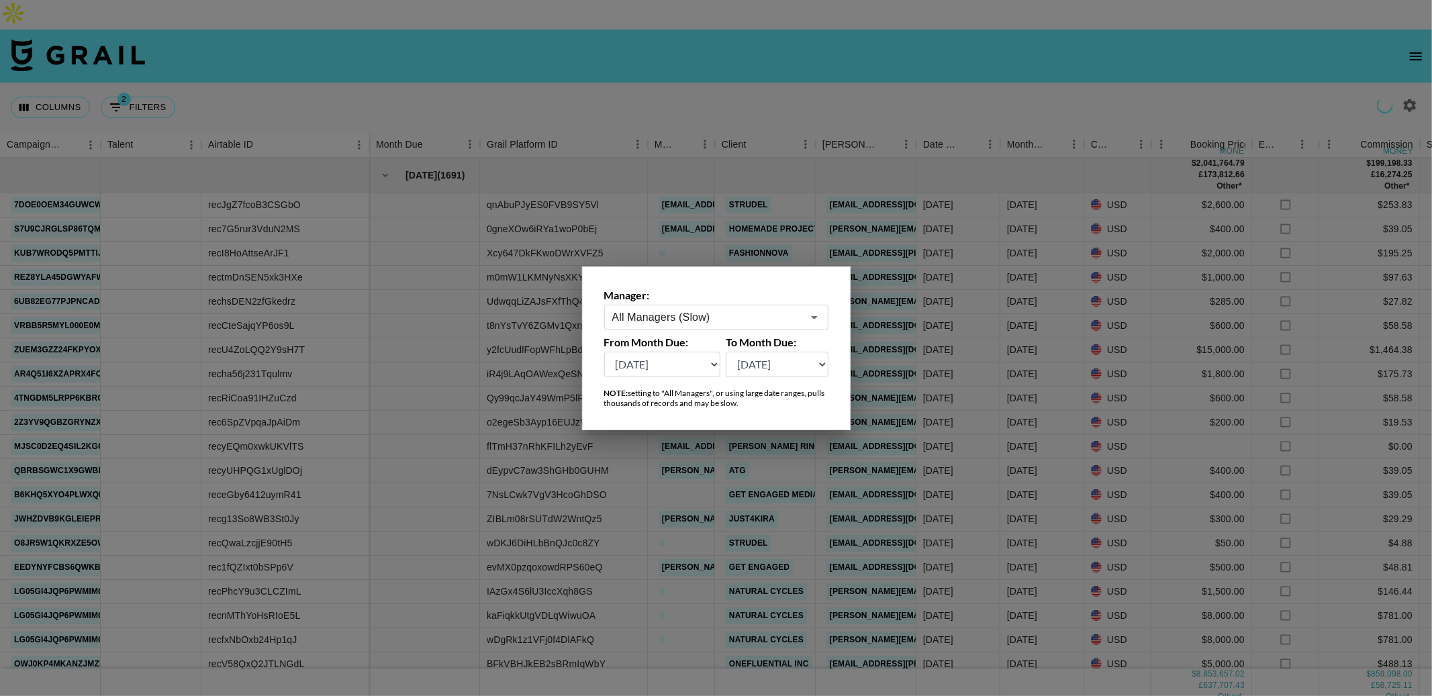
click at [767, 59] on div at bounding box center [716, 348] width 1432 height 696
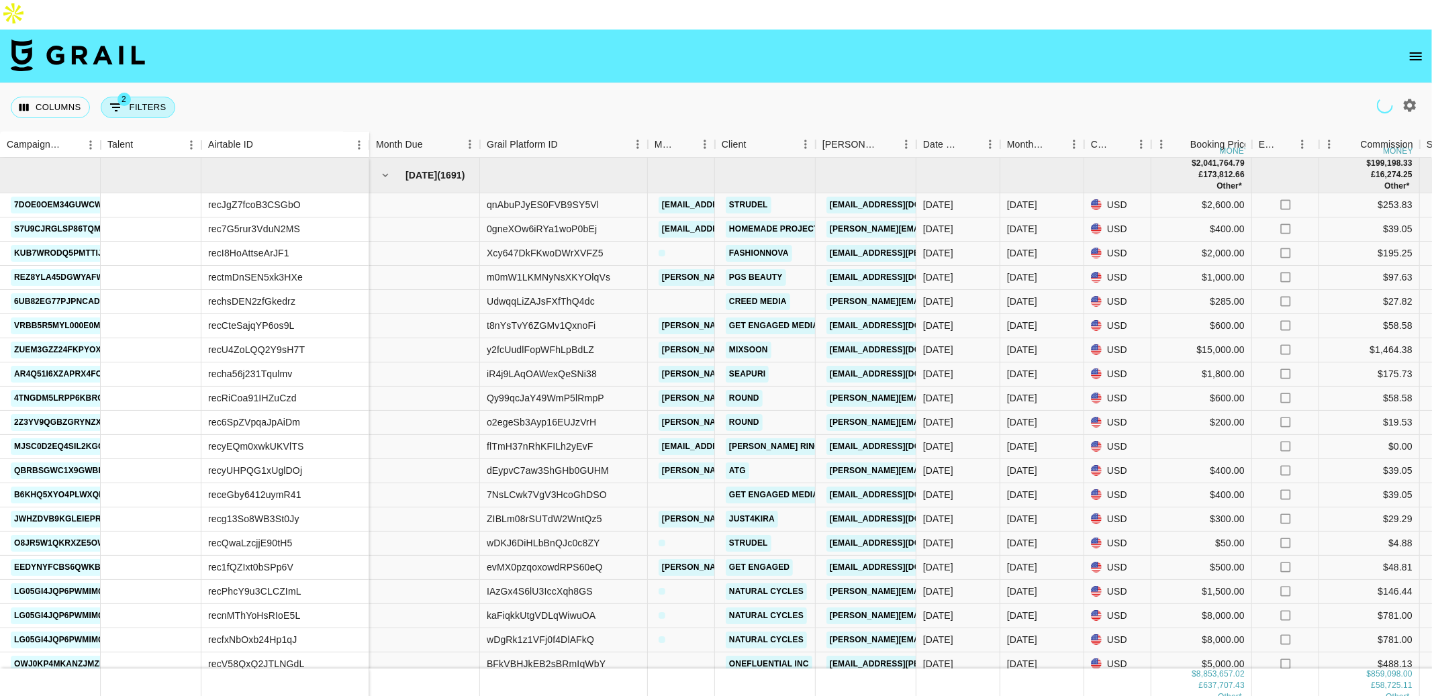
click at [144, 97] on button "2 Filters" at bounding box center [138, 107] width 75 height 21
select select "status"
select select "not"
select select "declined"
select select "status"
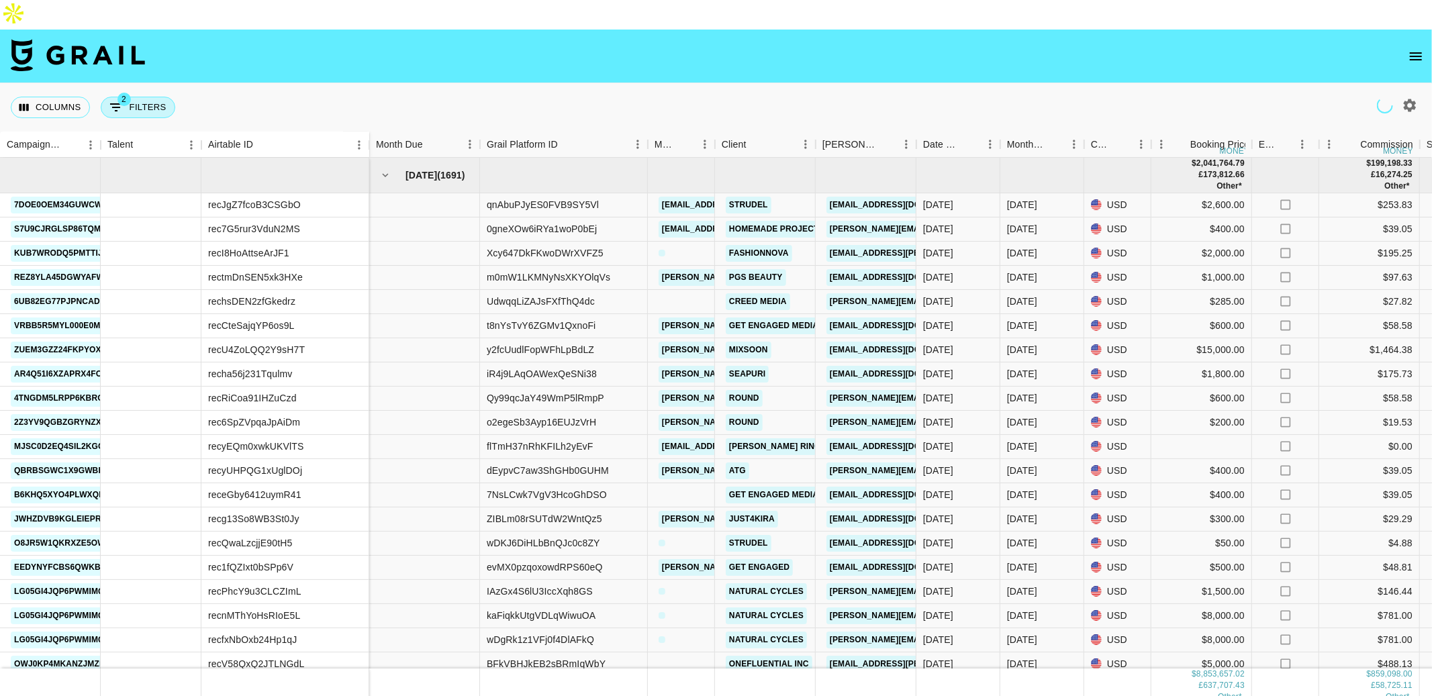
select select "not"
select select "cancelled"
select select "bookerId"
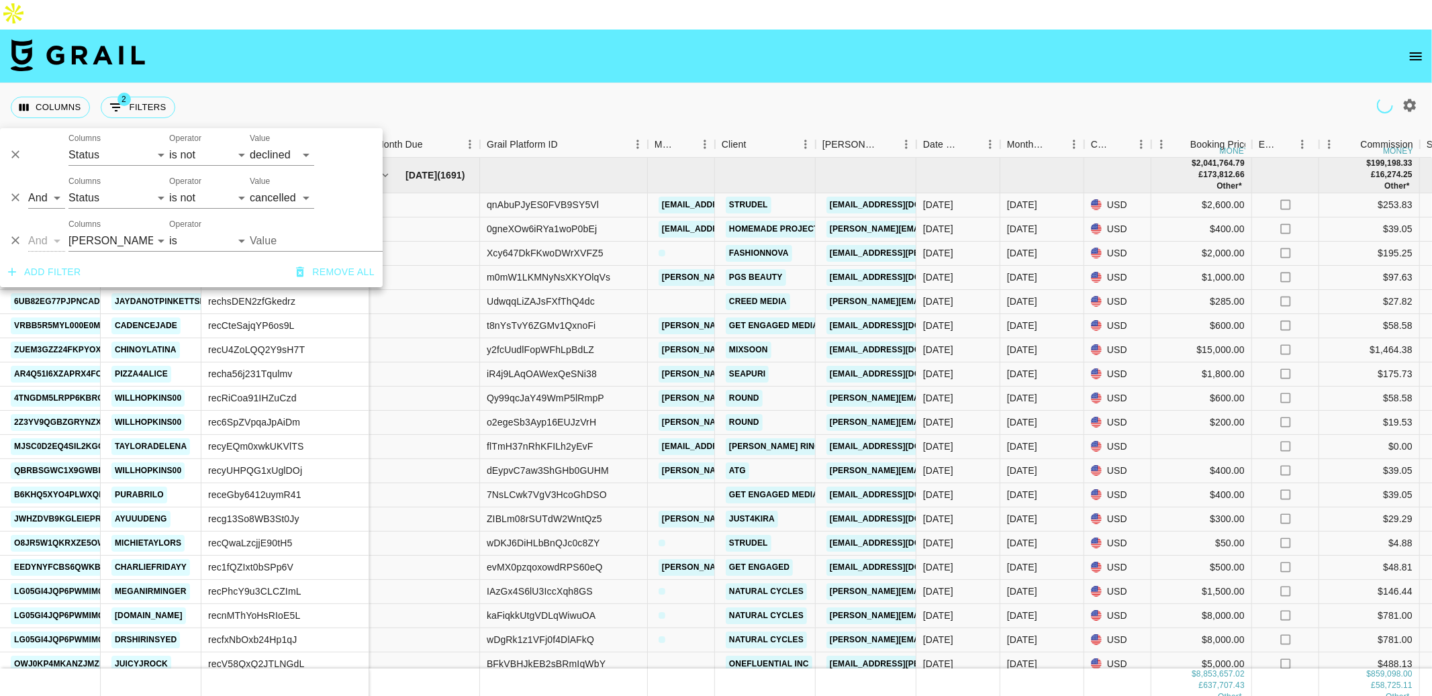
click at [289, 241] on input "Value" at bounding box center [340, 240] width 181 height 21
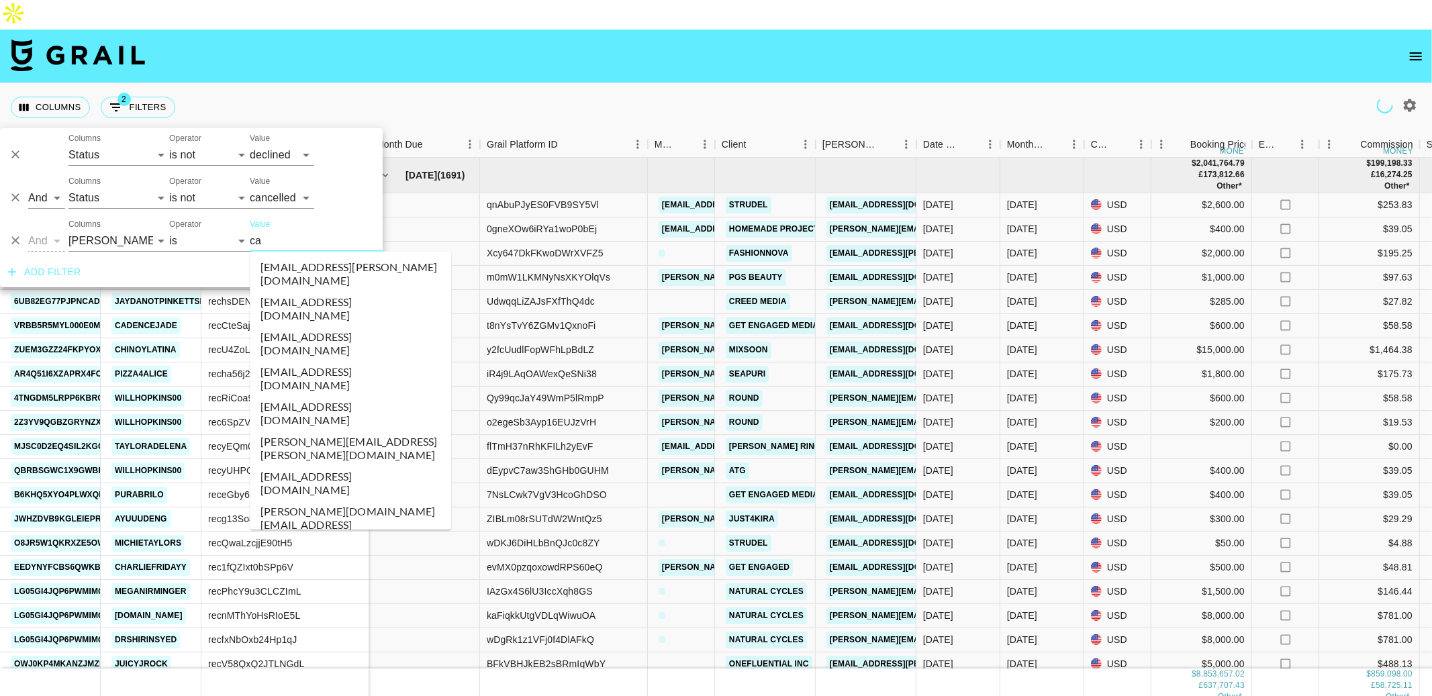
type input "cap"
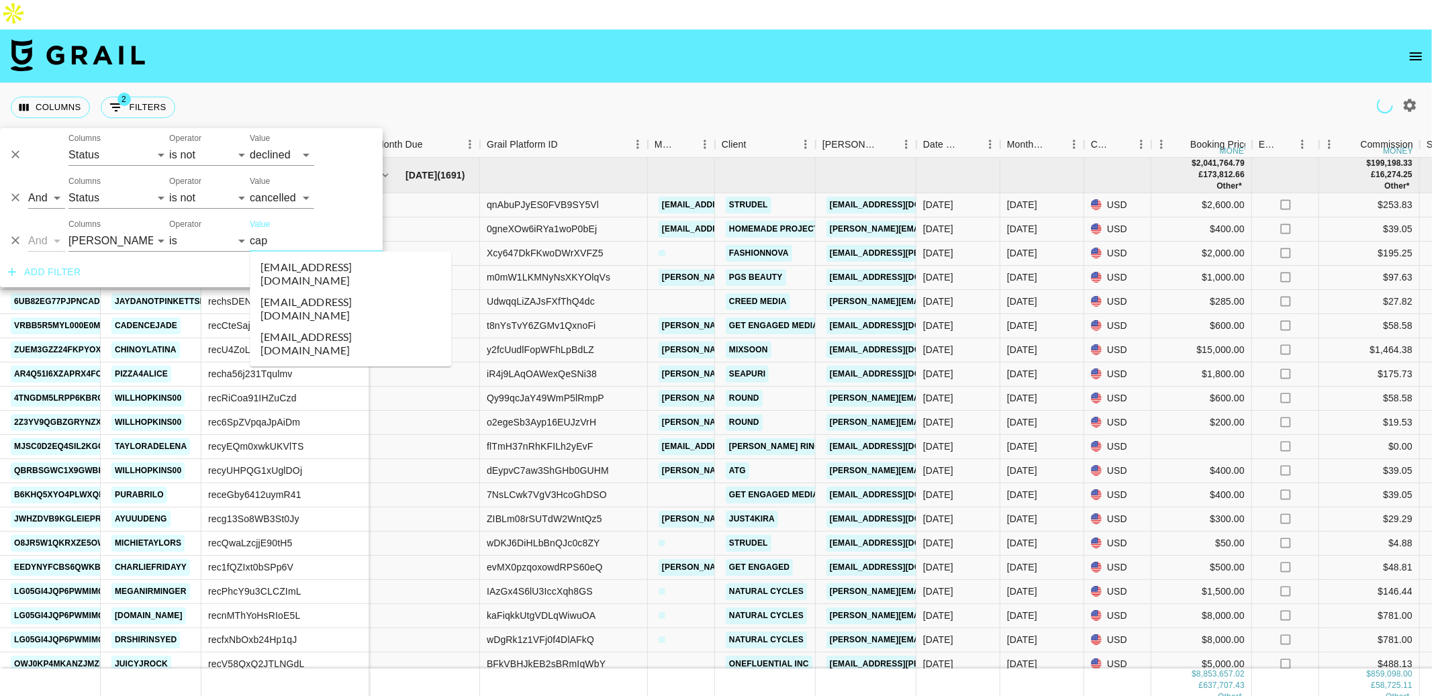
click at [303, 267] on li "[EMAIL_ADDRESS][DOMAIN_NAME]" at bounding box center [350, 273] width 201 height 35
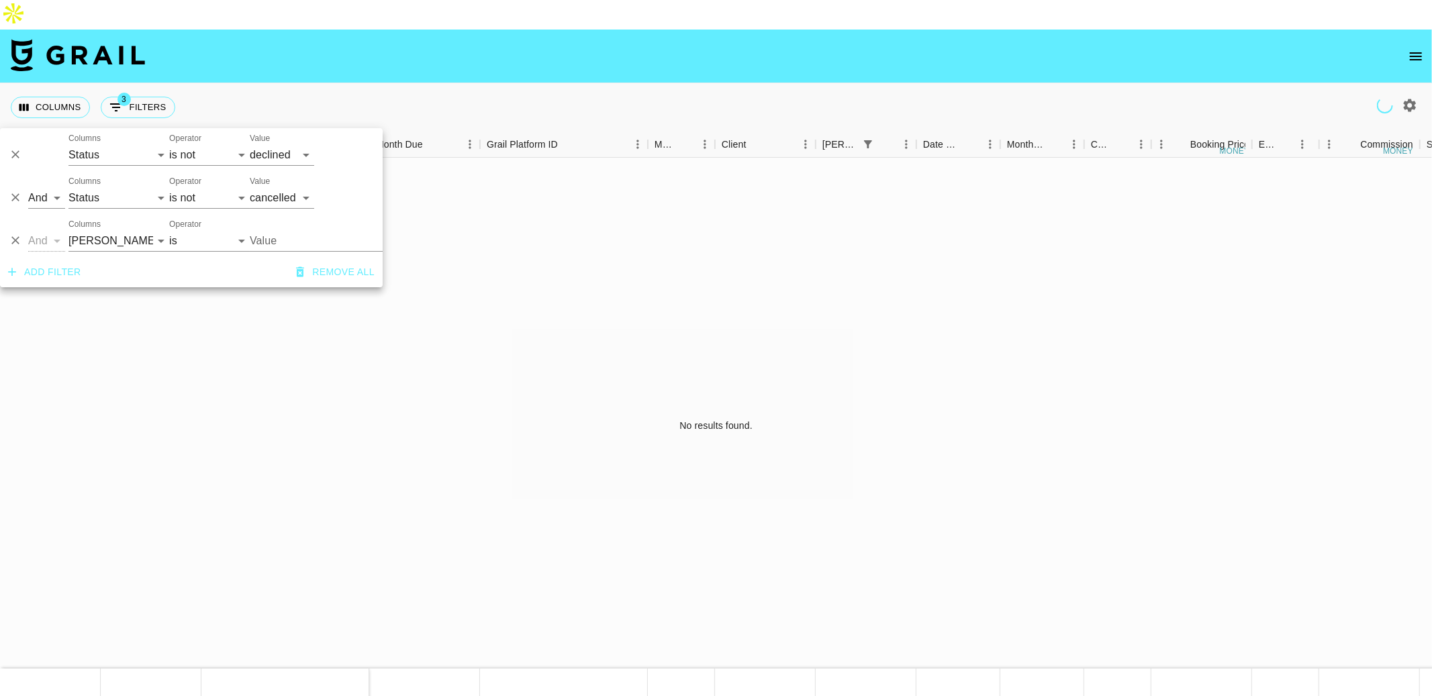
type input "[EMAIL_ADDRESS][DOMAIN_NAME]"
click at [15, 197] on icon "Delete" at bounding box center [15, 198] width 8 height 8
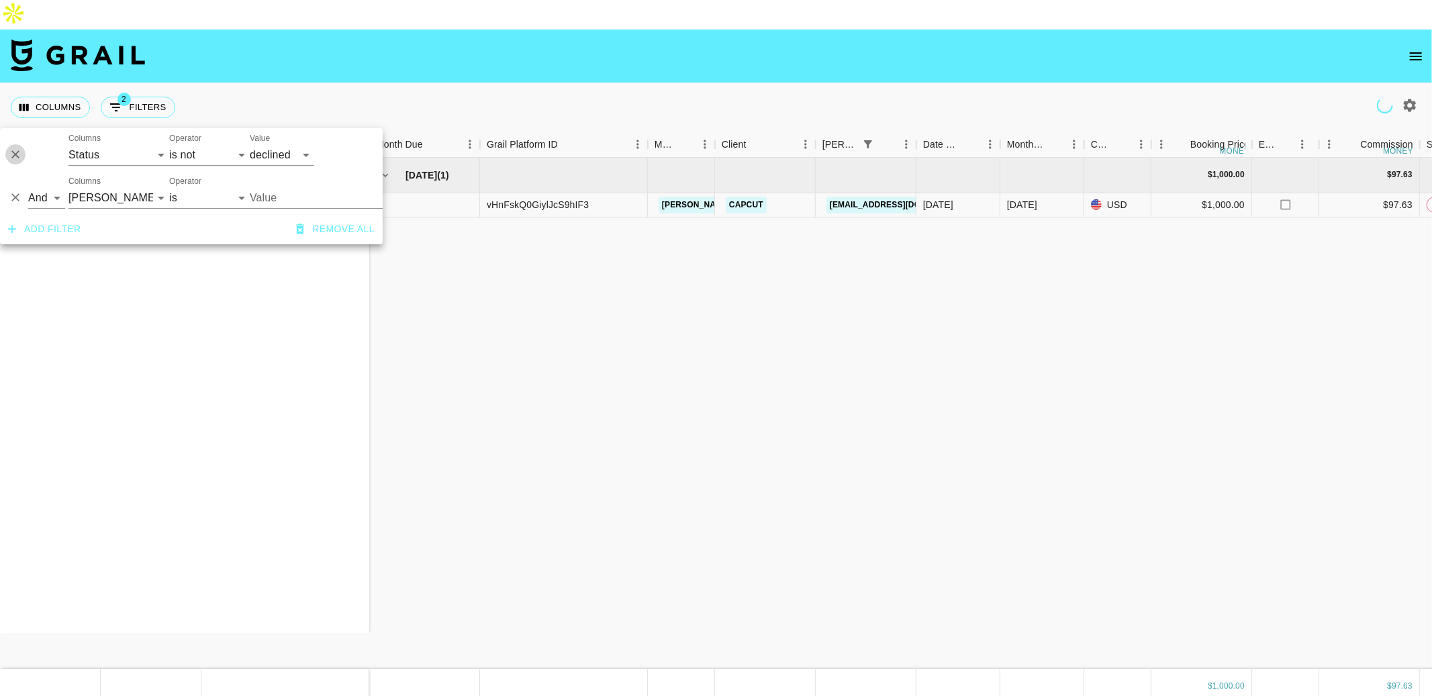
type input "[EMAIL_ADDRESS][DOMAIN_NAME]"
drag, startPoint x: 17, startPoint y: 152, endPoint x: 145, endPoint y: 236, distance: 152.9
click at [145, 236] on div "And Or Columns Campaign (Type) Talent Airtable ID Grail Platform ID Manager Cli…" at bounding box center [191, 186] width 383 height 116
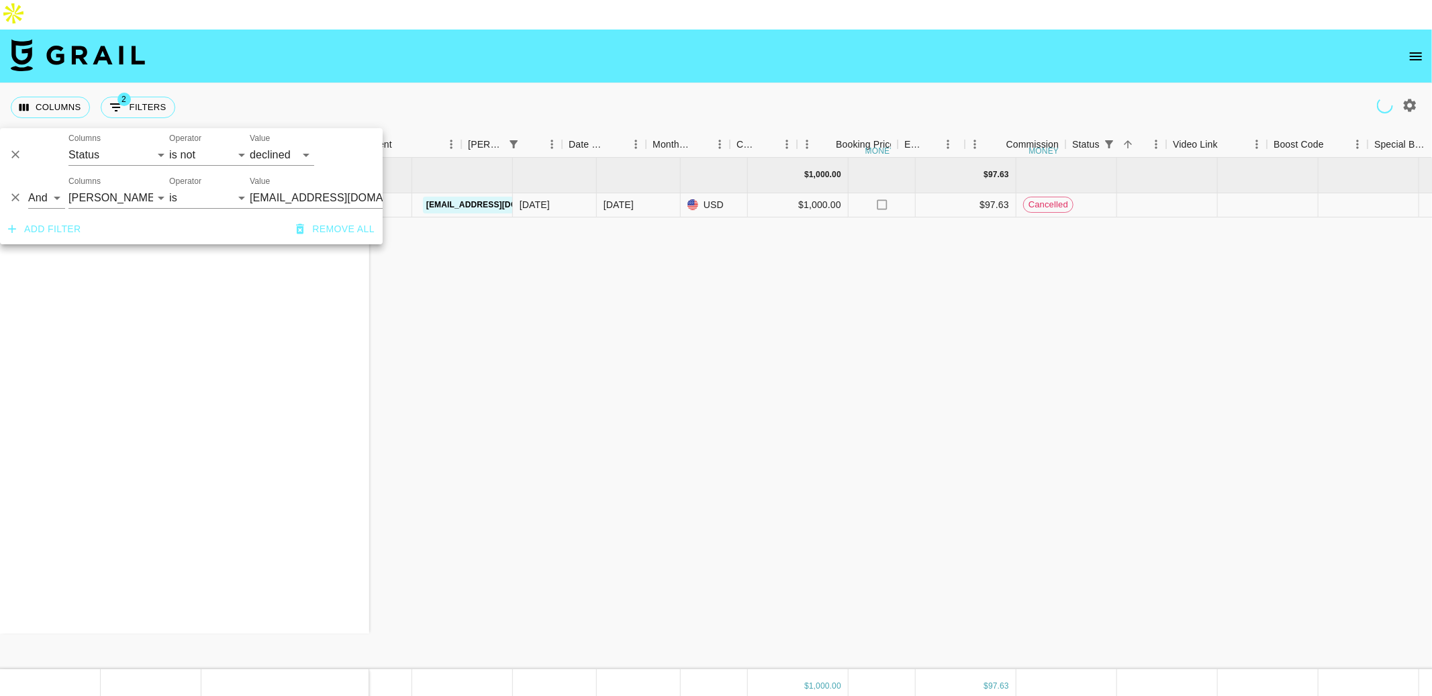
scroll to position [0, 354]
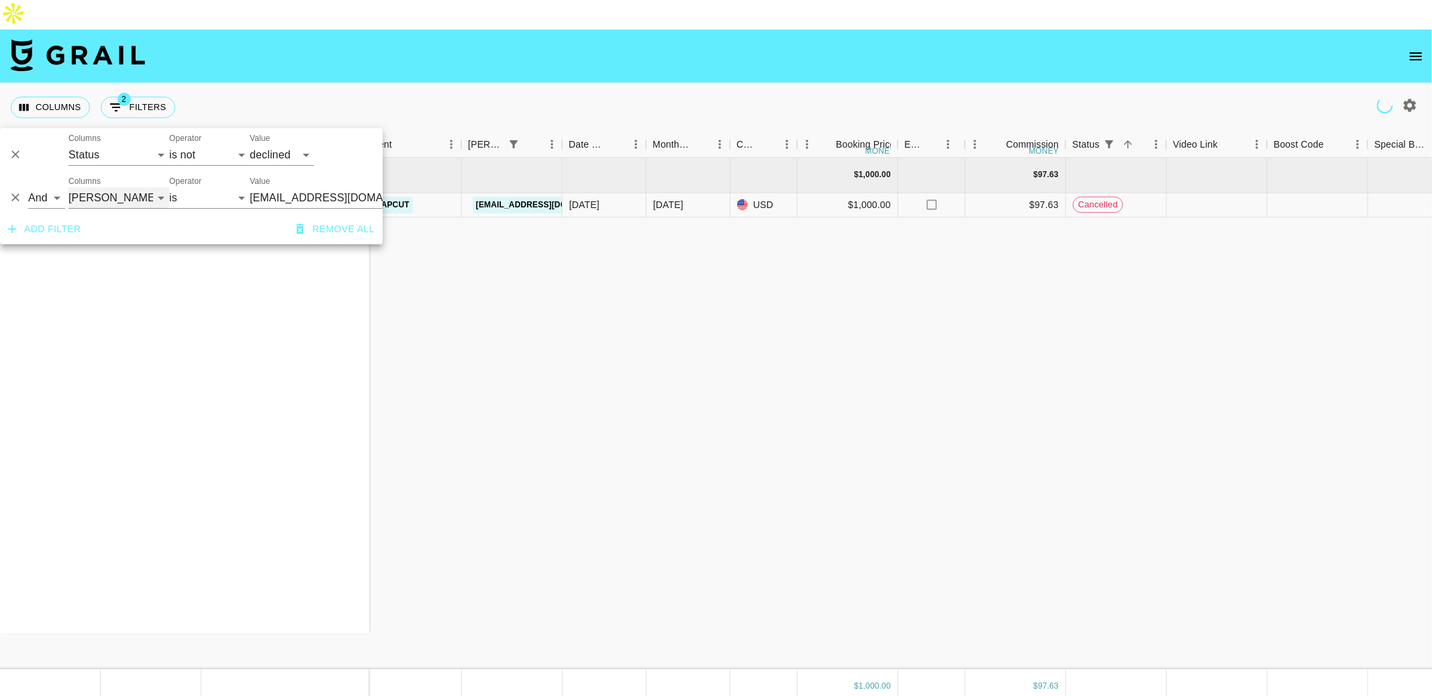
click at [129, 199] on select "Campaign (Type) Talent Airtable ID Grail Platform ID Manager Client [PERSON_NAM…" at bounding box center [118, 197] width 101 height 21
select select "clientId"
click at [68, 187] on select "Campaign (Type) Talent Airtable ID Grail Platform ID Manager Client [PERSON_NAM…" at bounding box center [118, 197] width 101 height 21
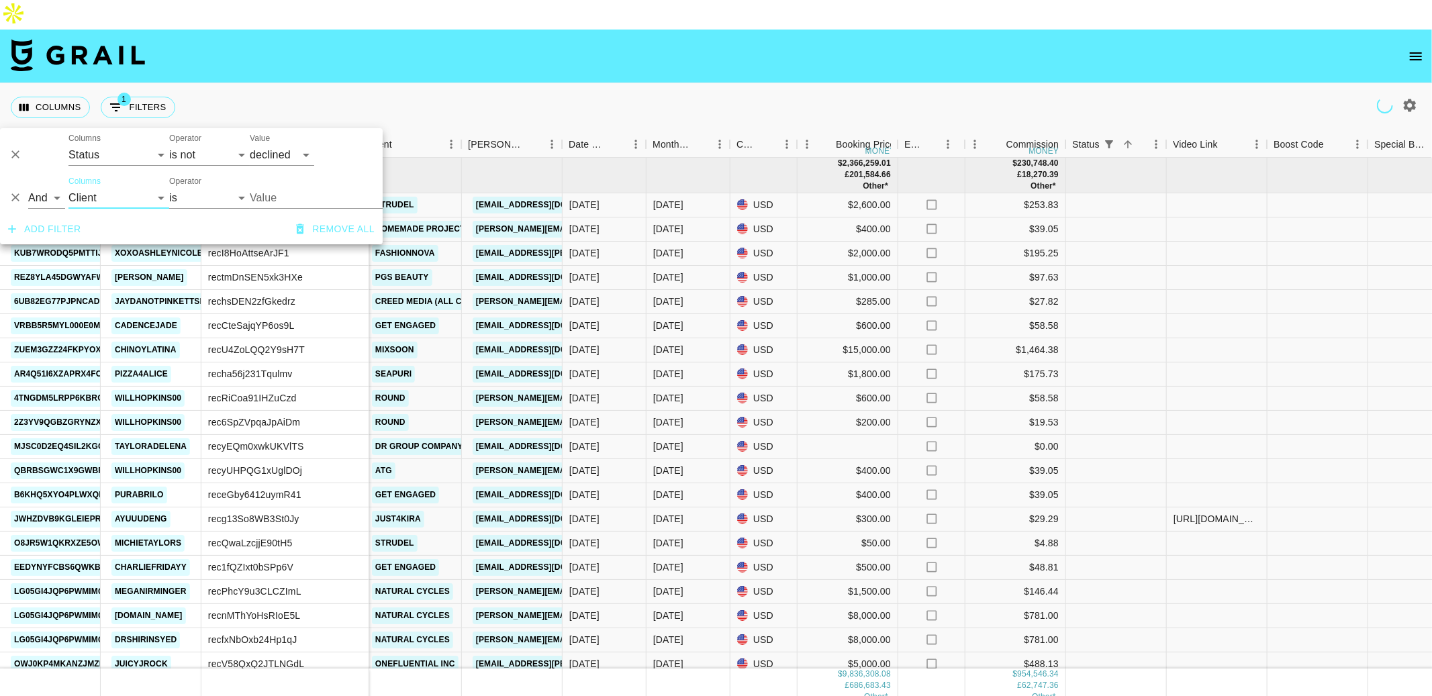
click at [302, 203] on input "Value" at bounding box center [340, 197] width 181 height 21
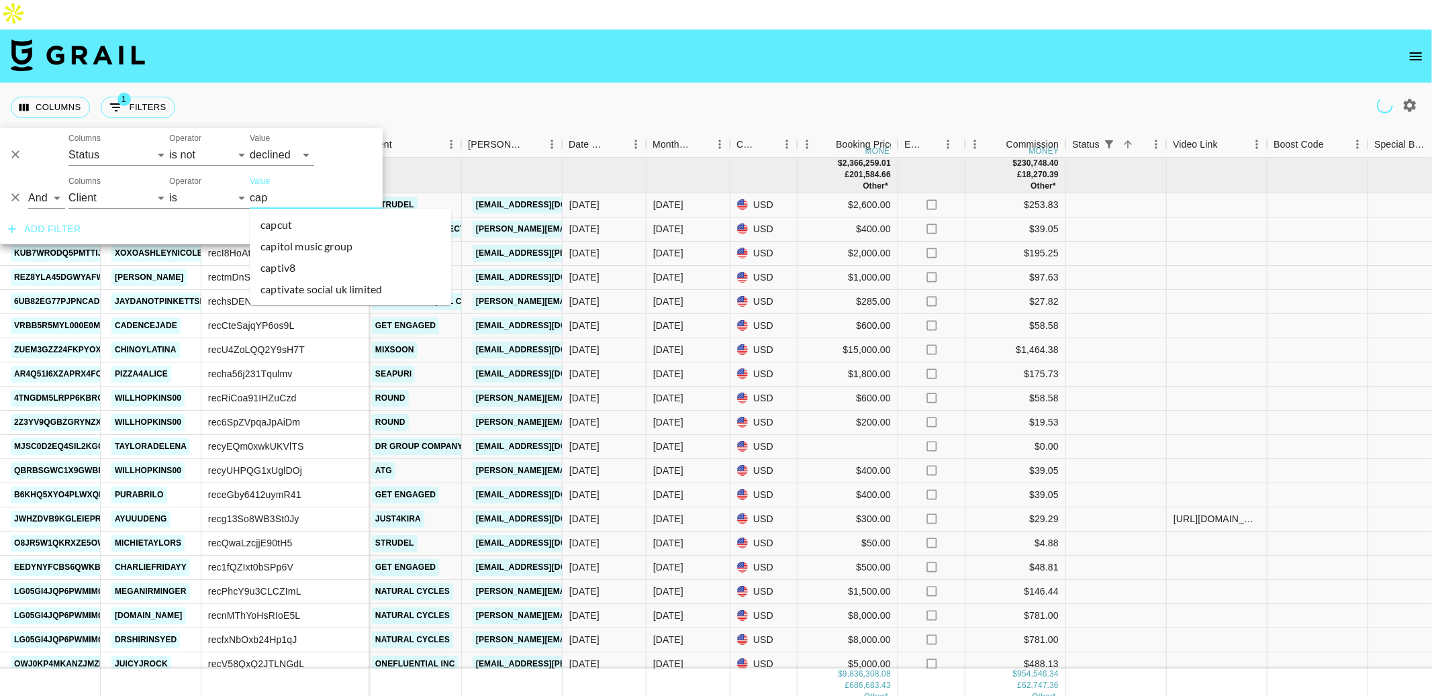
click at [288, 232] on li "capcut" at bounding box center [350, 224] width 201 height 21
type input "Capcut"
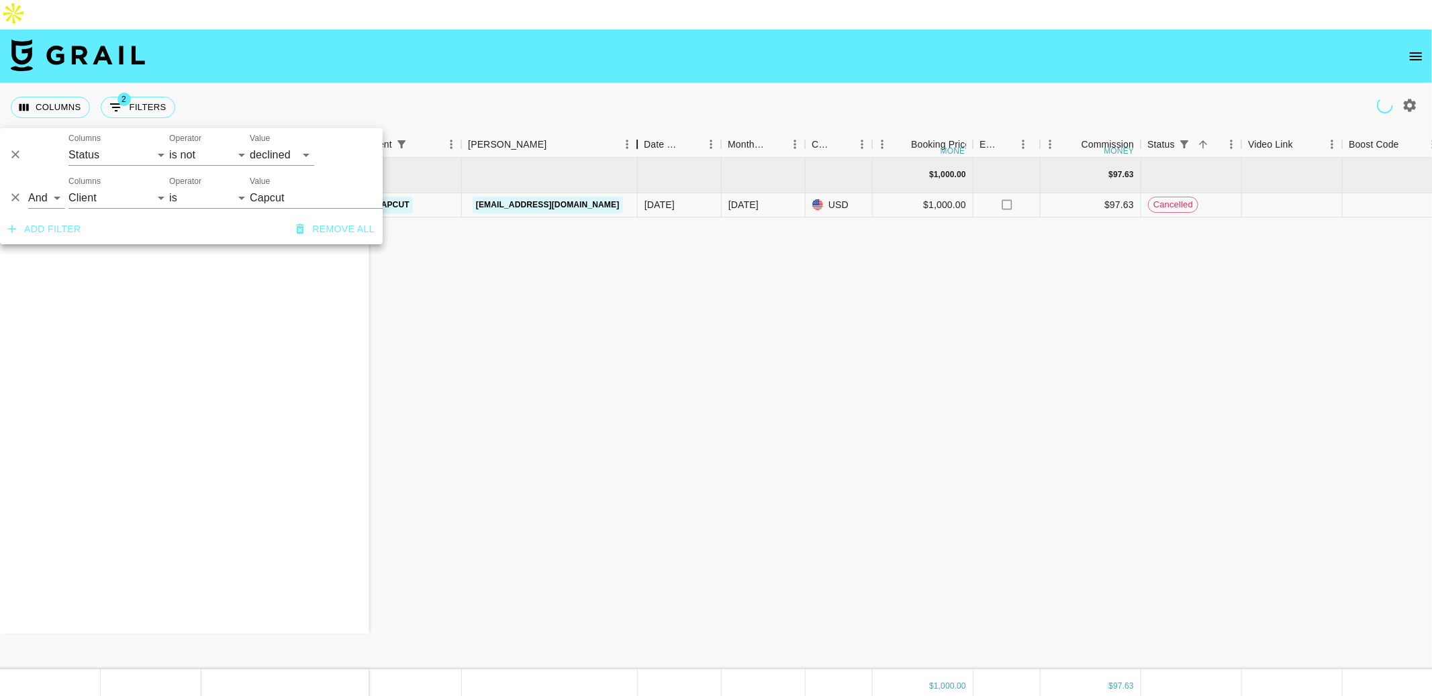
drag, startPoint x: 563, startPoint y: 114, endPoint x: 638, endPoint y: 112, distance: 75.2
click at [638, 132] on div "Booker" at bounding box center [637, 145] width 16 height 26
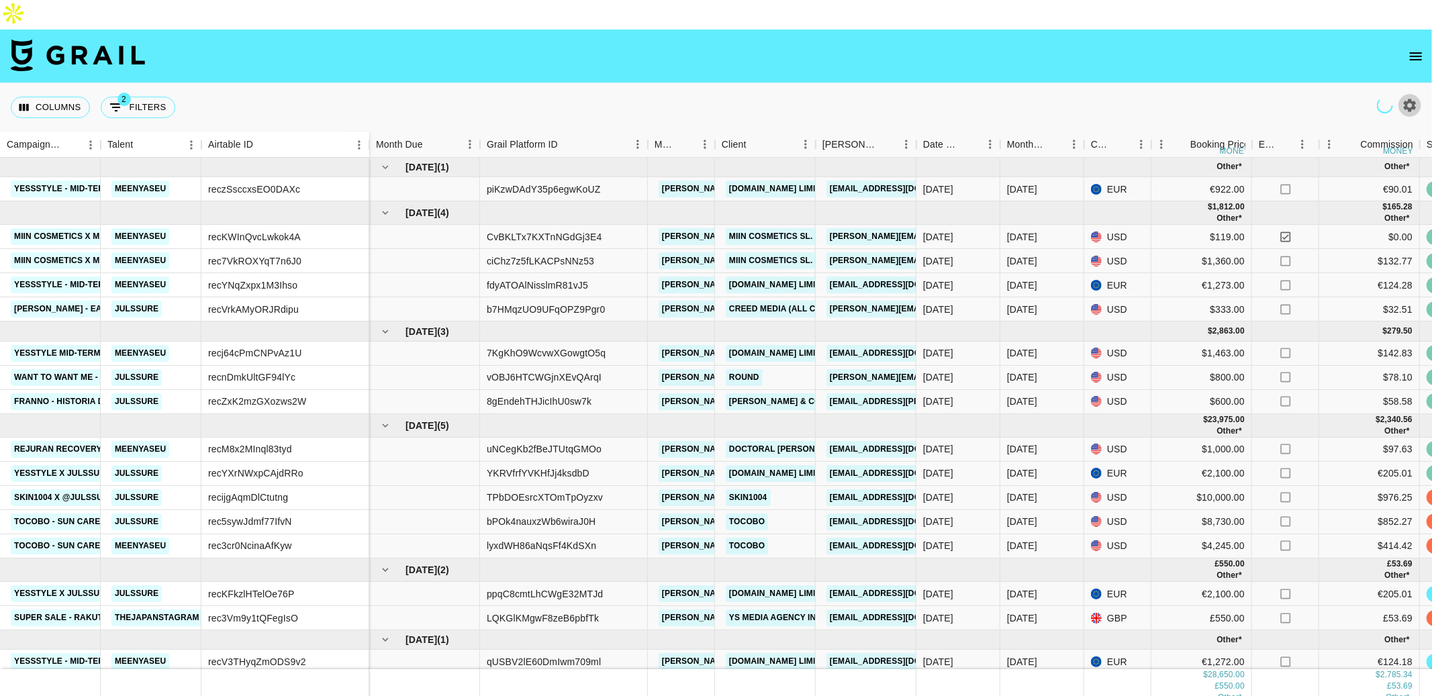
click at [1415, 97] on icon "button" at bounding box center [1410, 105] width 16 height 16
select select "[DATE]"
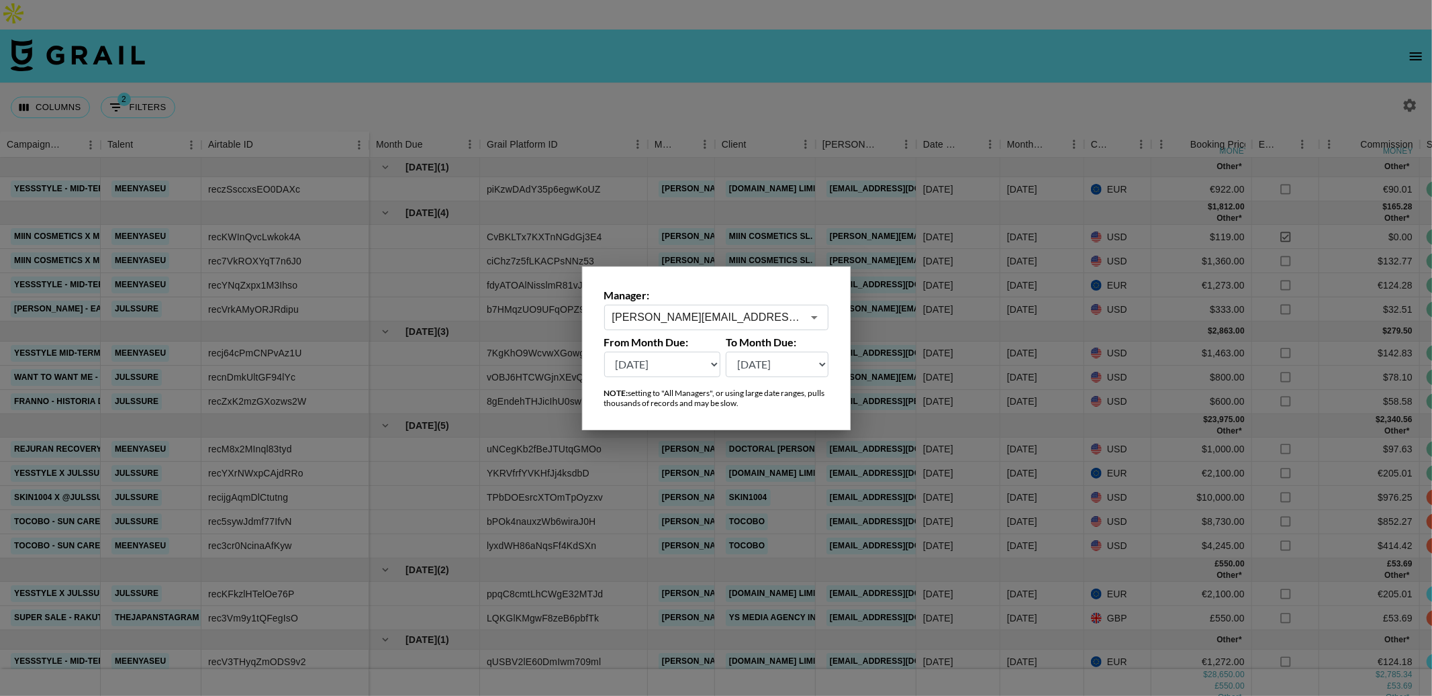
click at [635, 64] on div at bounding box center [716, 348] width 1432 height 696
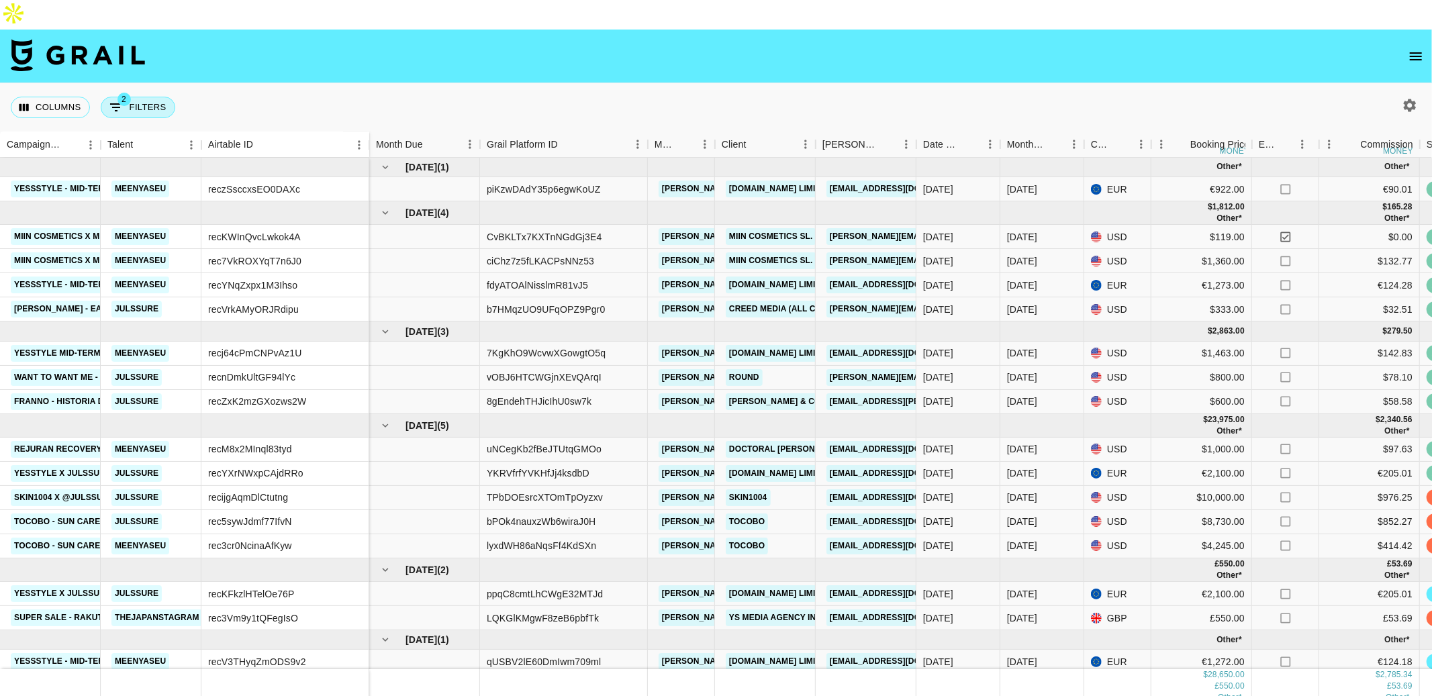
click at [144, 97] on button "2 Filters" at bounding box center [138, 107] width 75 height 21
select select "status"
select select "not"
select select "declined"
select select "status"
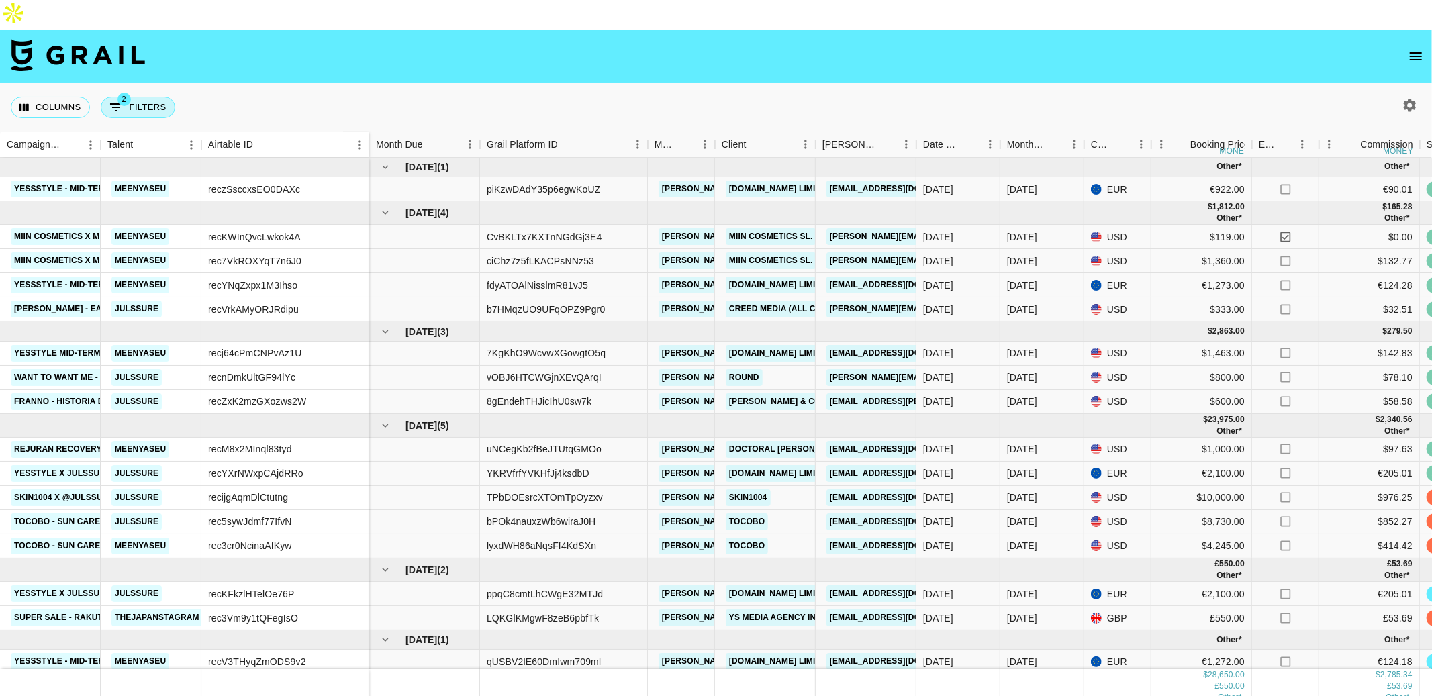
select select "not"
select select "cancelled"
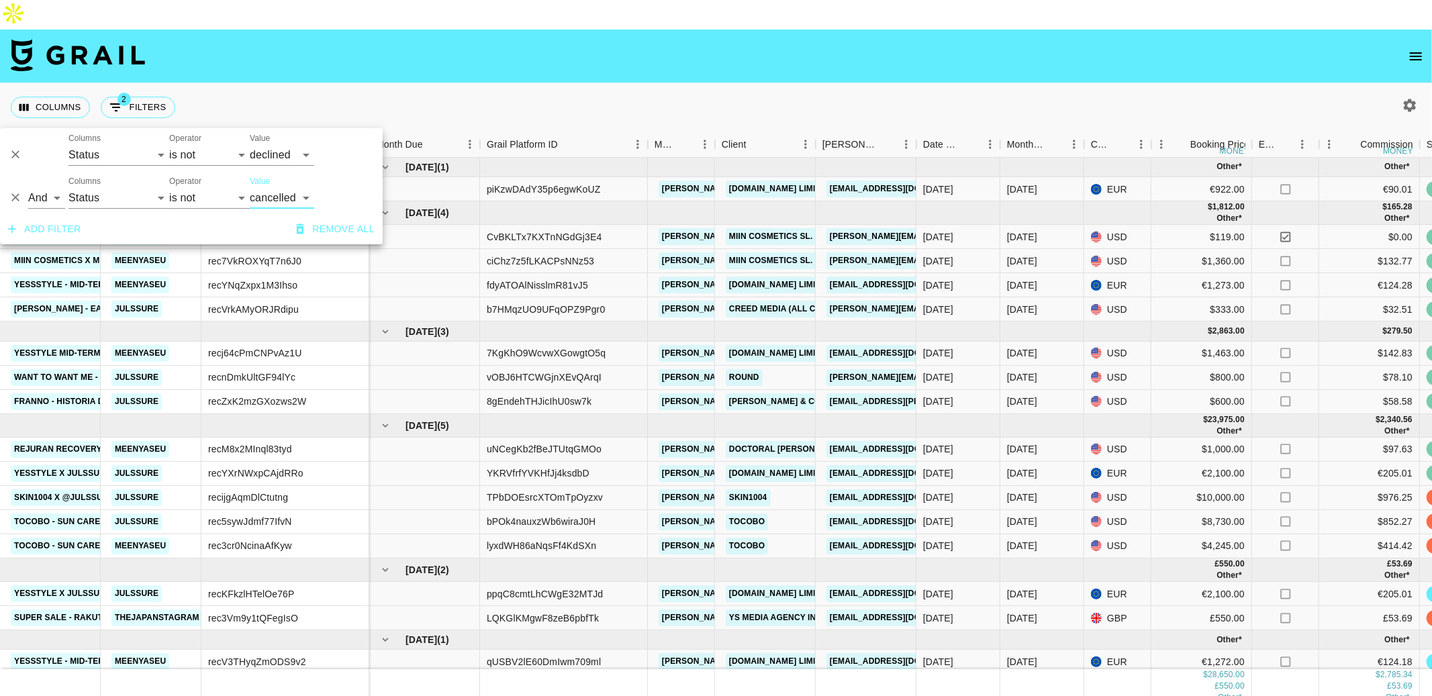
click at [312, 226] on button "Remove all" at bounding box center [335, 229] width 89 height 25
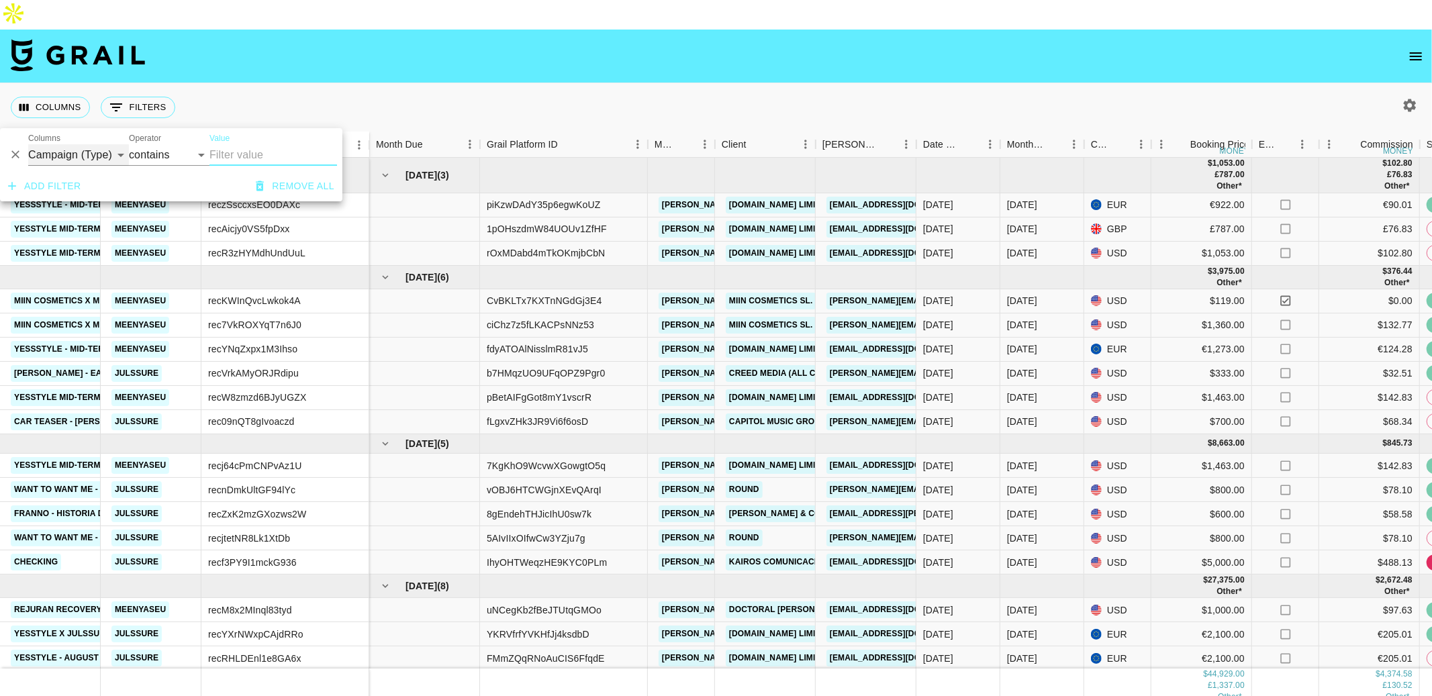
click at [94, 150] on select "Campaign (Type) Talent Airtable ID Grail Platform ID Manager Client [PERSON_NAM…" at bounding box center [78, 154] width 101 height 21
select select "status"
click at [28, 144] on select "Campaign (Type) Talent Airtable ID Grail Platform ID Manager Client [PERSON_NAM…" at bounding box center [78, 154] width 101 height 21
click at [184, 152] on select "is is not is any of is not any of" at bounding box center [169, 154] width 81 height 21
select select "not"
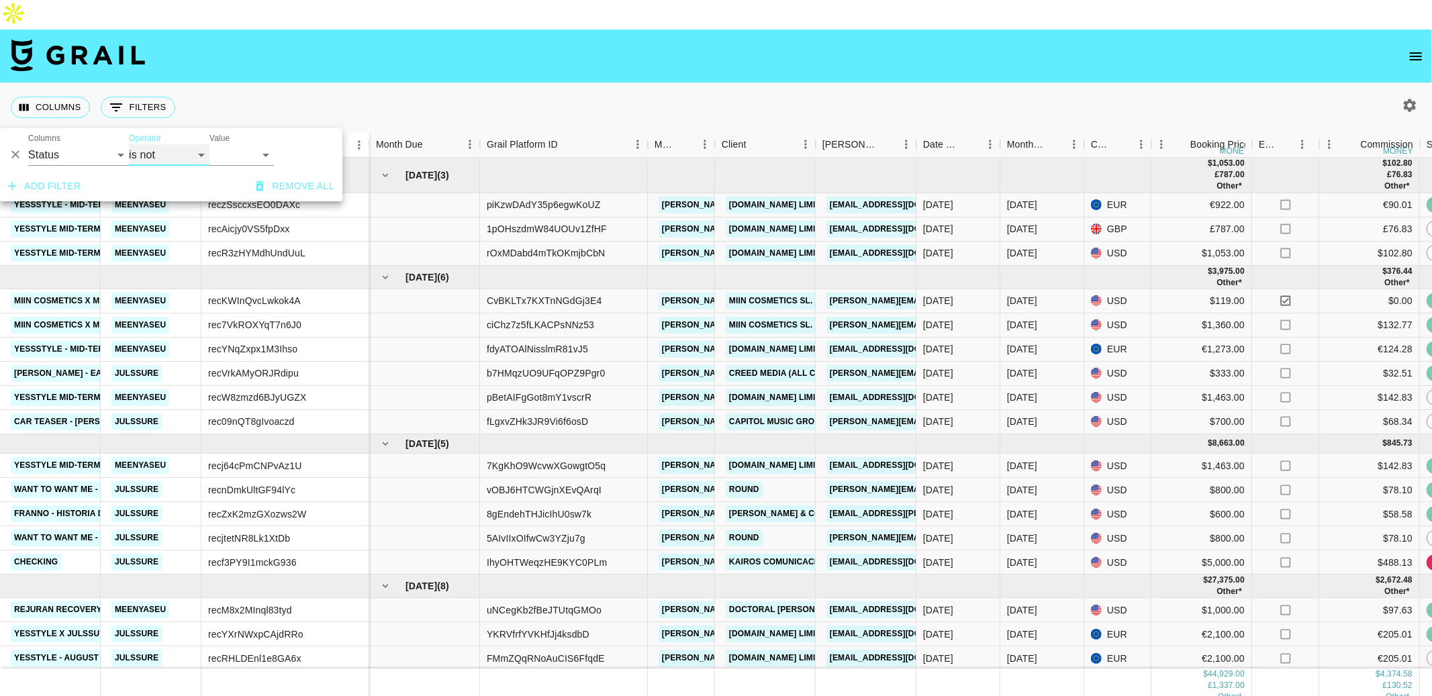
click at [129, 144] on select "is is not is any of is not any of" at bounding box center [169, 154] width 81 height 21
click at [232, 154] on select "confirmed declined draft posted approved cancelled badDebt" at bounding box center [241, 154] width 64 height 21
select select "declined"
click at [209, 144] on select "confirmed declined draft posted approved cancelled badDebt" at bounding box center [241, 154] width 64 height 21
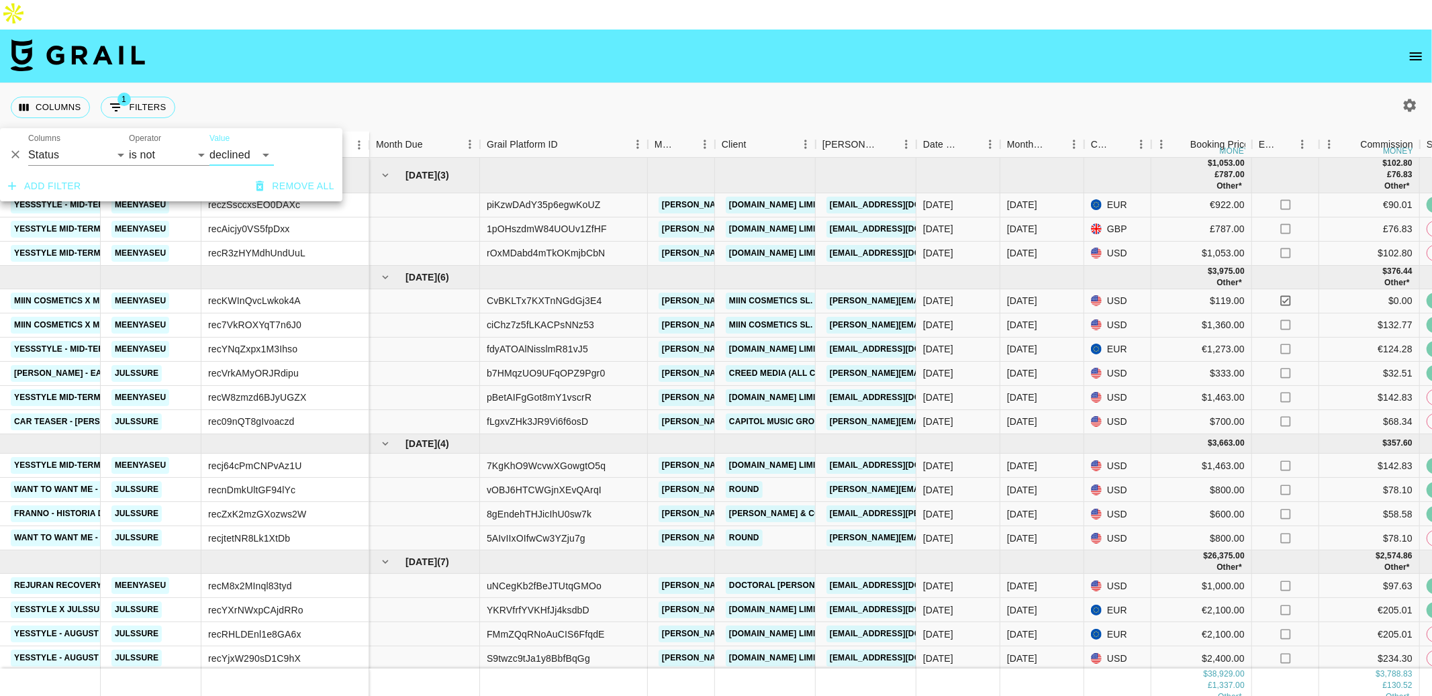
click at [36, 188] on button "Add filter" at bounding box center [45, 186] width 84 height 25
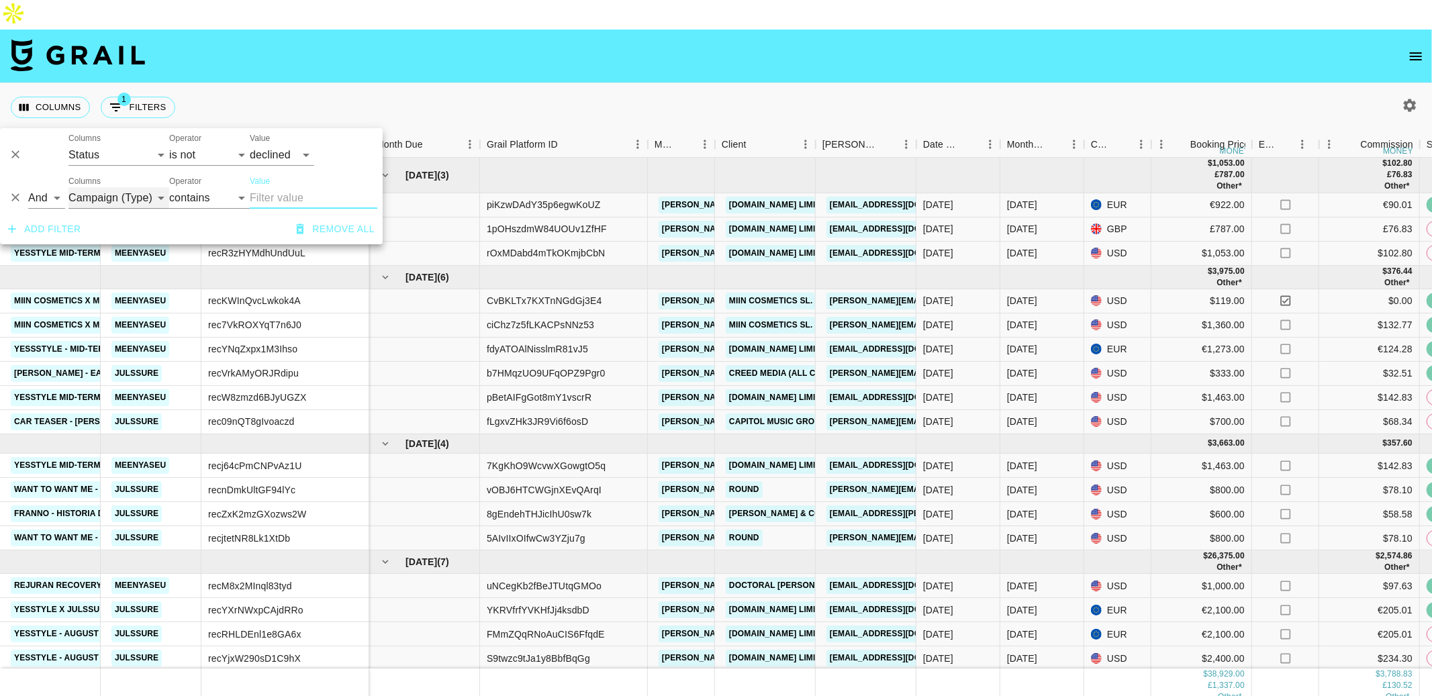
click at [120, 193] on select "Campaign (Type) Talent Airtable ID Grail Platform ID Manager Client [PERSON_NAM…" at bounding box center [118, 197] width 101 height 21
select select "status"
click at [68, 187] on select "Campaign (Type) Talent Airtable ID Grail Platform ID Manager Client [PERSON_NAM…" at bounding box center [118, 197] width 101 height 21
click at [203, 193] on select "is is not is any of is not any of" at bounding box center [209, 197] width 81 height 21
select select "not"
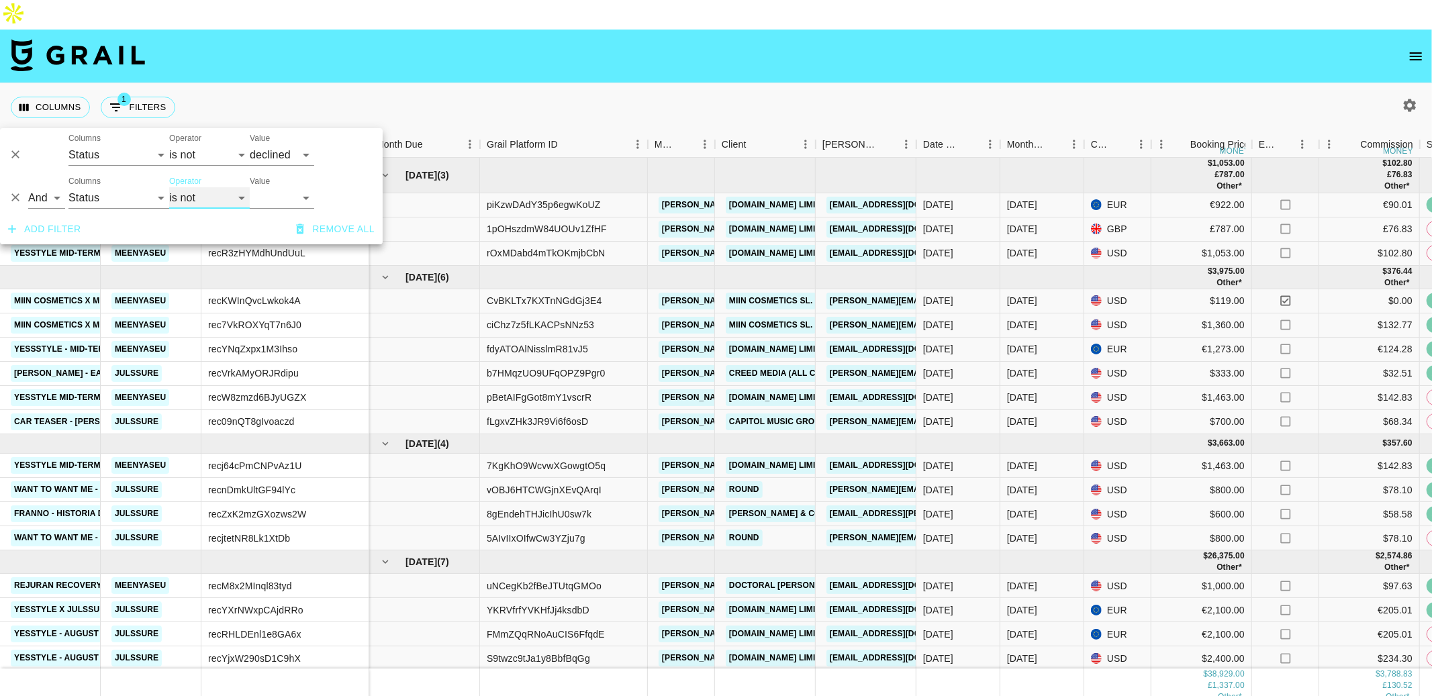
click at [169, 187] on select "is is not is any of is not any of" at bounding box center [209, 197] width 81 height 21
click at [263, 191] on select "confirmed declined draft posted approved cancelled badDebt" at bounding box center [282, 197] width 64 height 21
select select "cancelled"
click at [250, 187] on select "confirmed declined draft posted approved cancelled badDebt" at bounding box center [282, 197] width 64 height 21
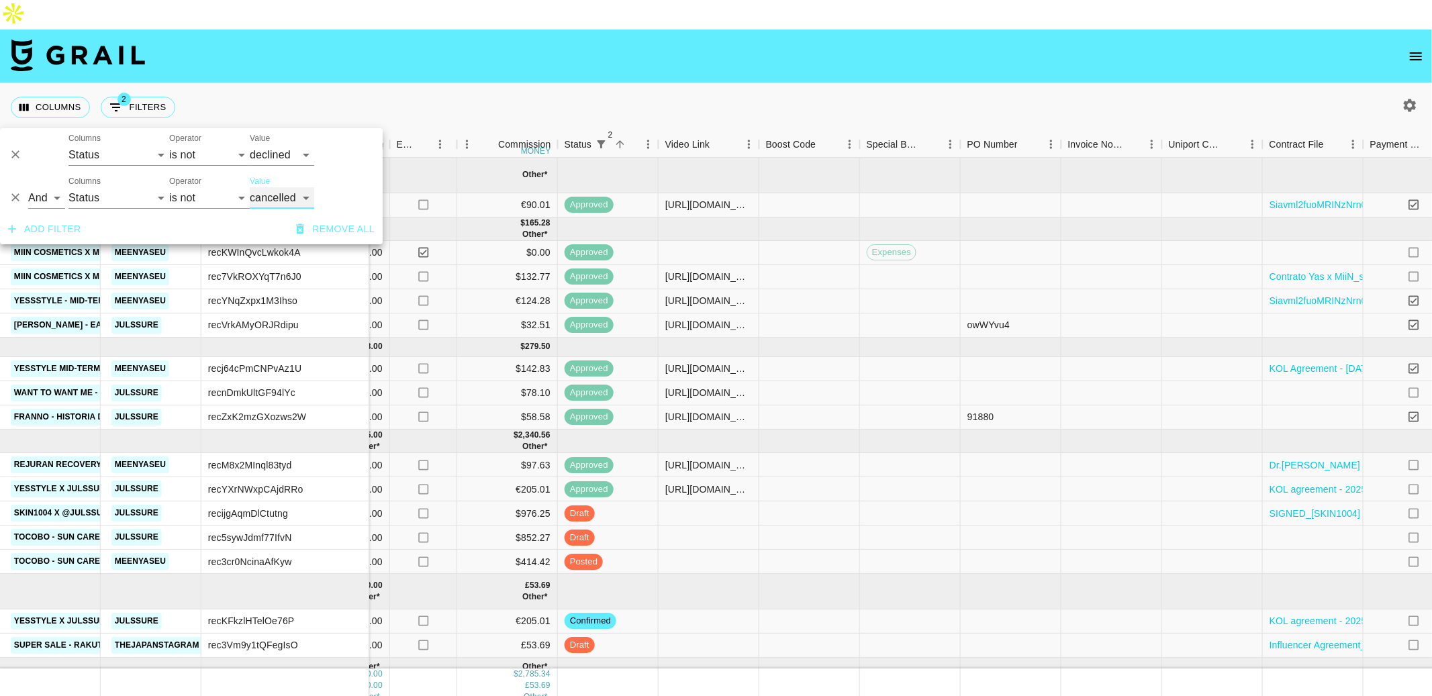
scroll to position [43, 862]
